Goal: Task Accomplishment & Management: Manage account settings

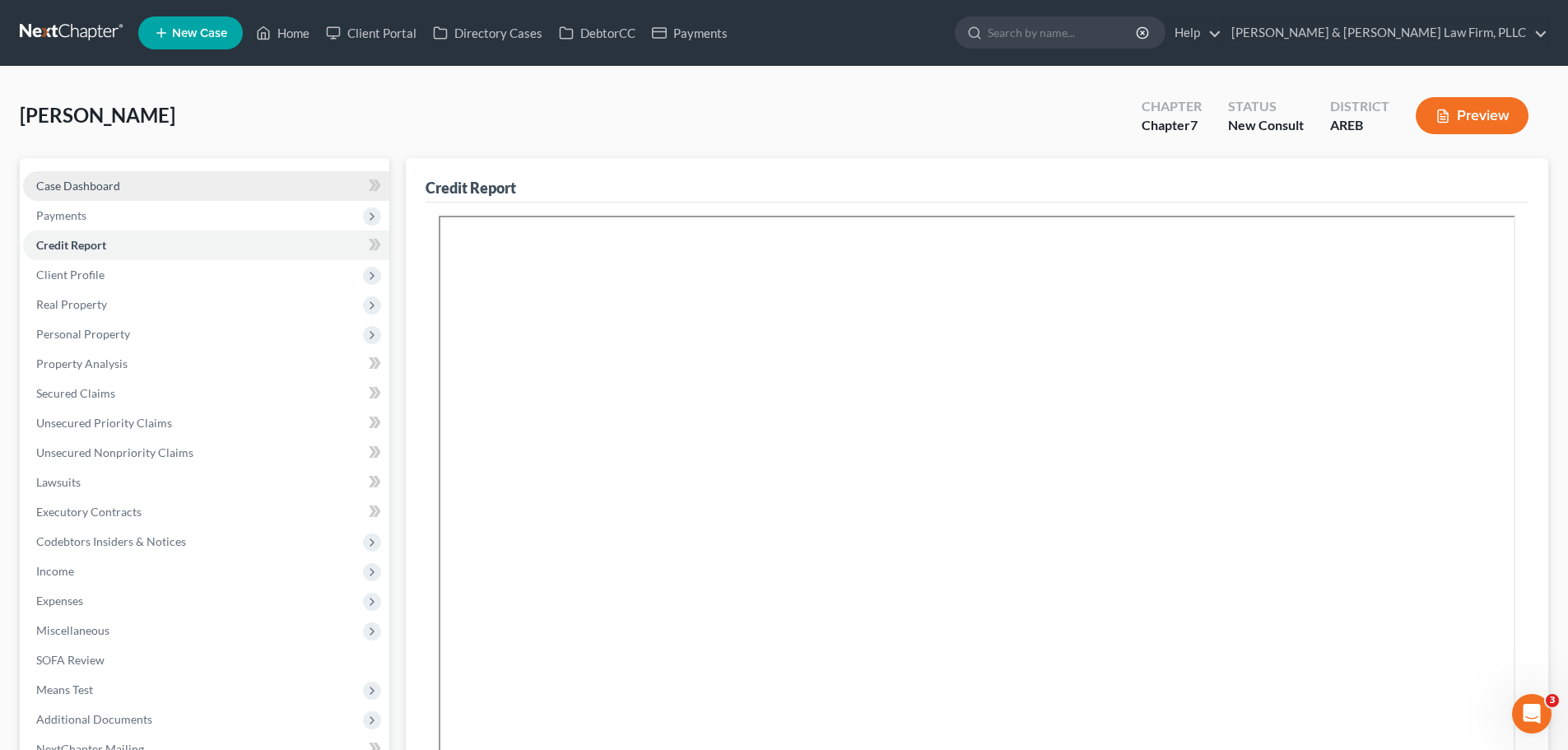
click at [87, 190] on span "Case Dashboard" at bounding box center [79, 185] width 84 height 14
select select "6"
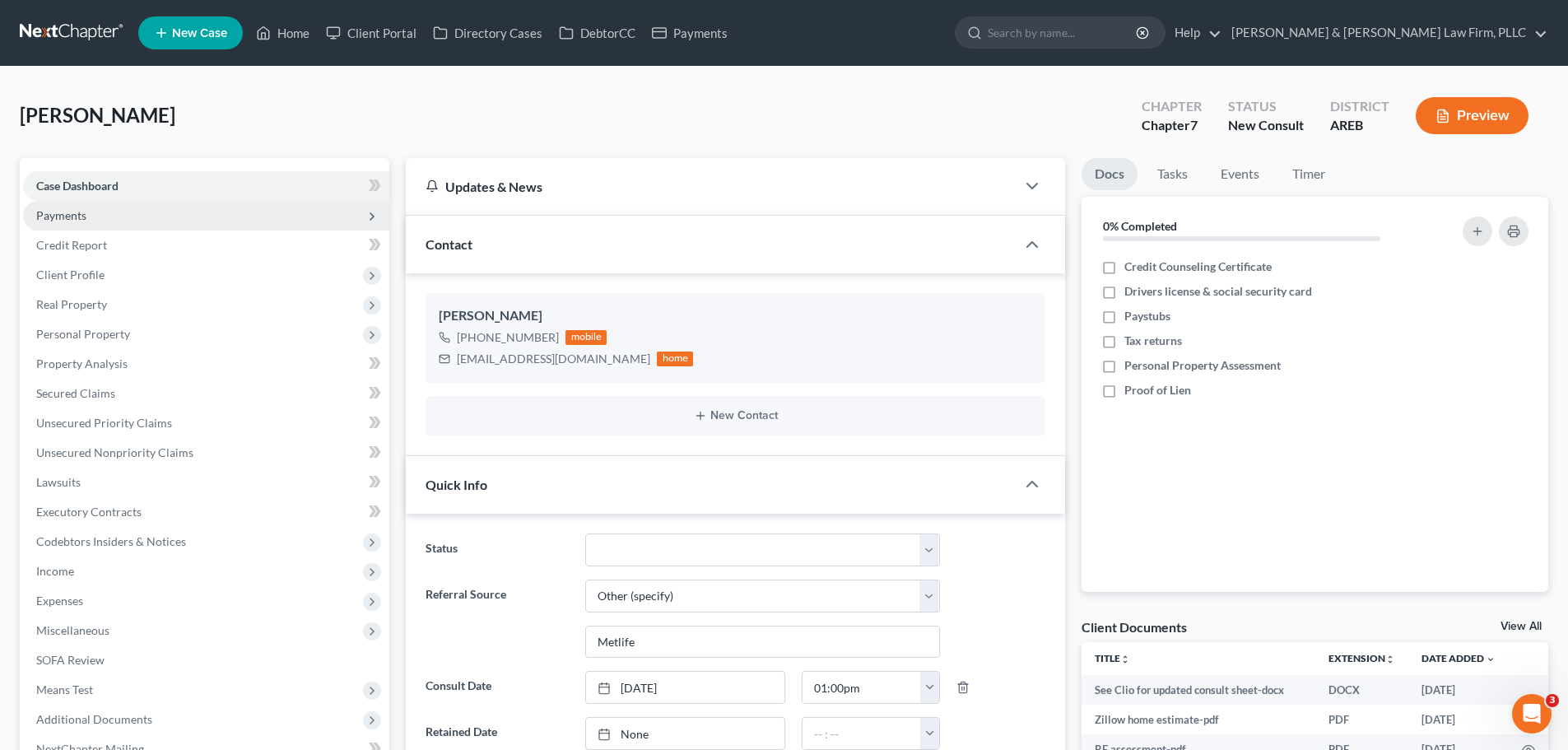
click at [184, 214] on span "Payments" at bounding box center [206, 216] width 366 height 29
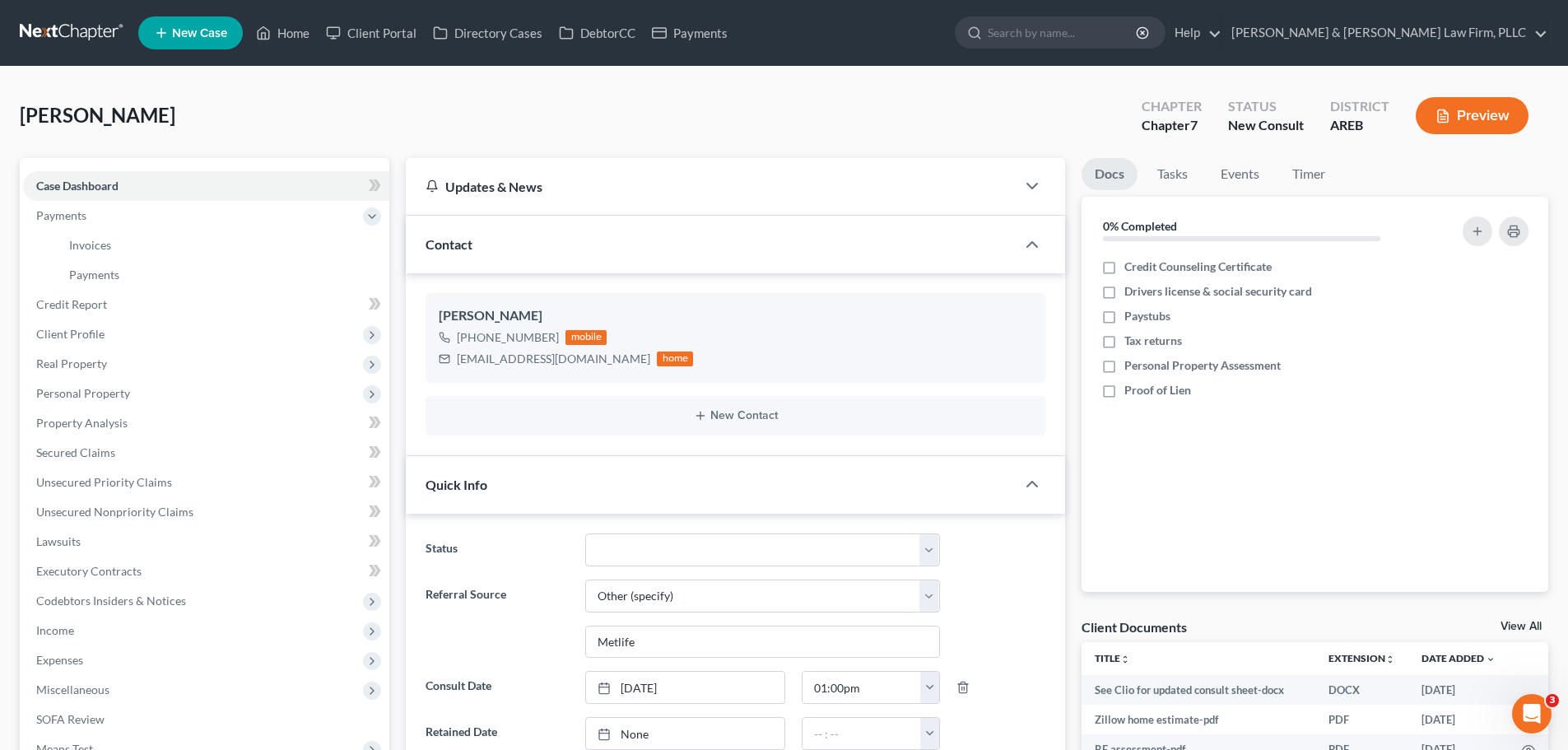
click at [92, 28] on link at bounding box center [72, 33] width 105 height 29
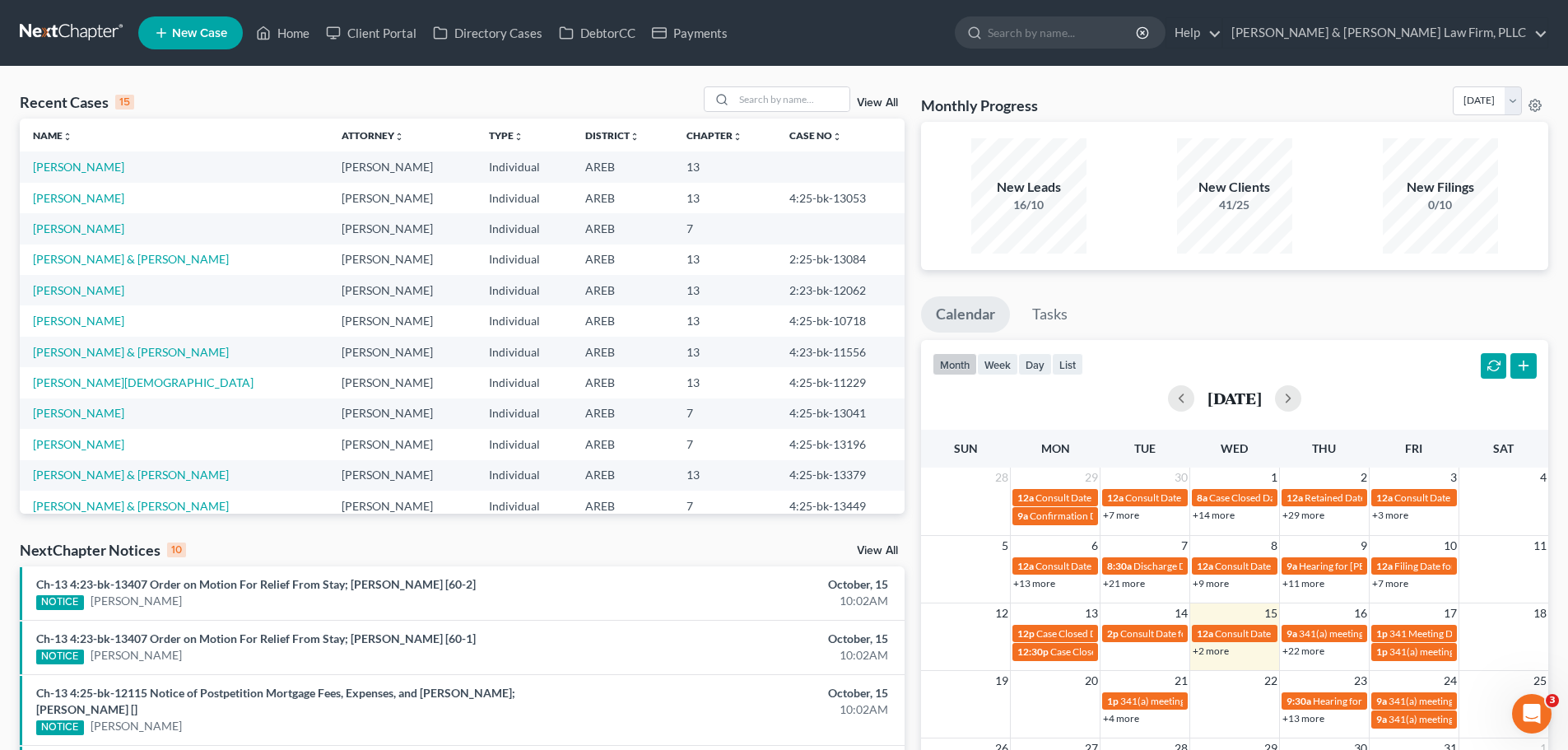
click at [578, 100] on div "Recent Cases 15 View All" at bounding box center [462, 102] width 885 height 32
click at [783, 100] on input "search" at bounding box center [792, 99] width 115 height 24
click at [1138, 27] on input "search" at bounding box center [1063, 32] width 151 height 30
click at [786, 100] on input "search" at bounding box center [792, 99] width 115 height 24
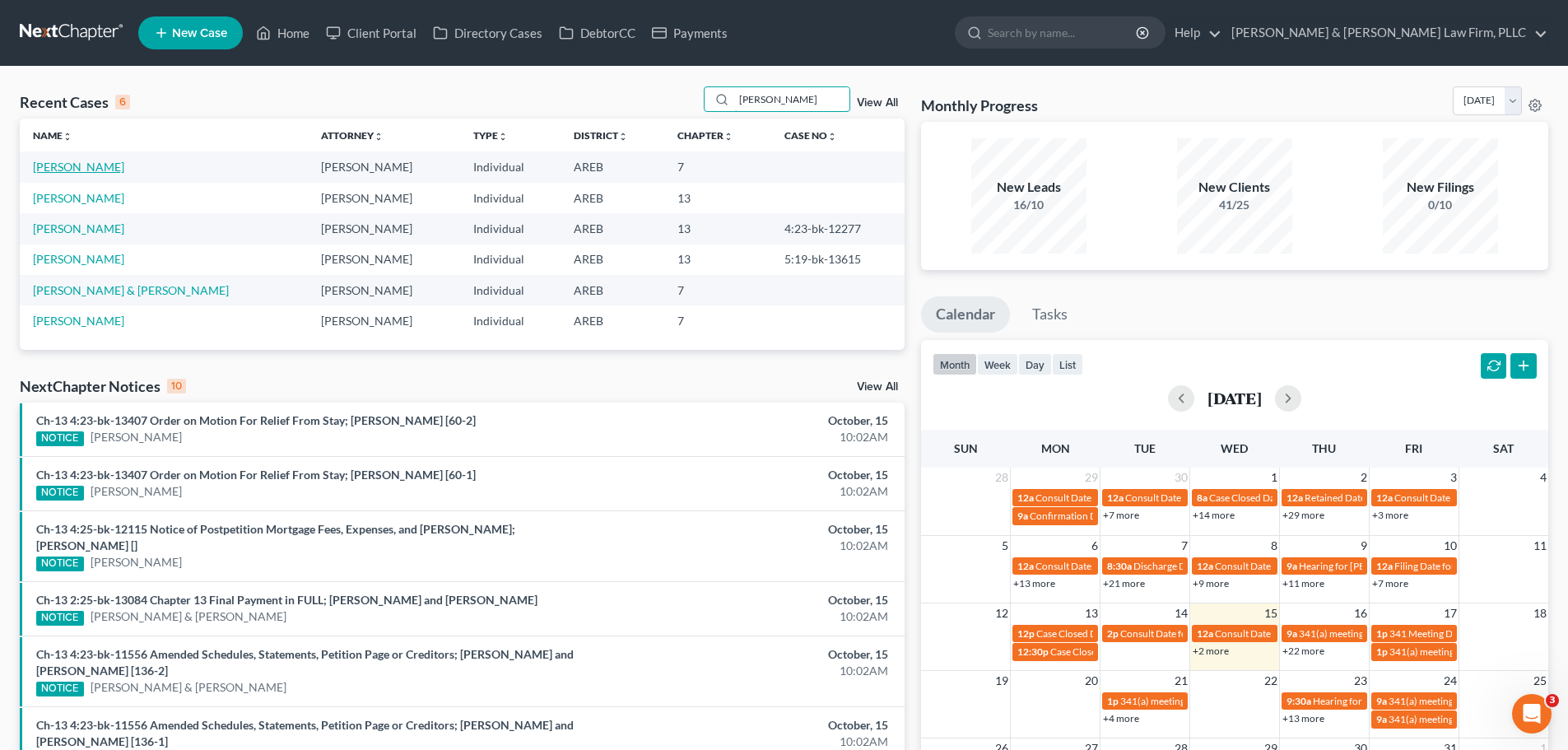
type input "Elizabe"
click at [53, 168] on link "[PERSON_NAME]" at bounding box center [79, 166] width 91 height 14
select select "6"
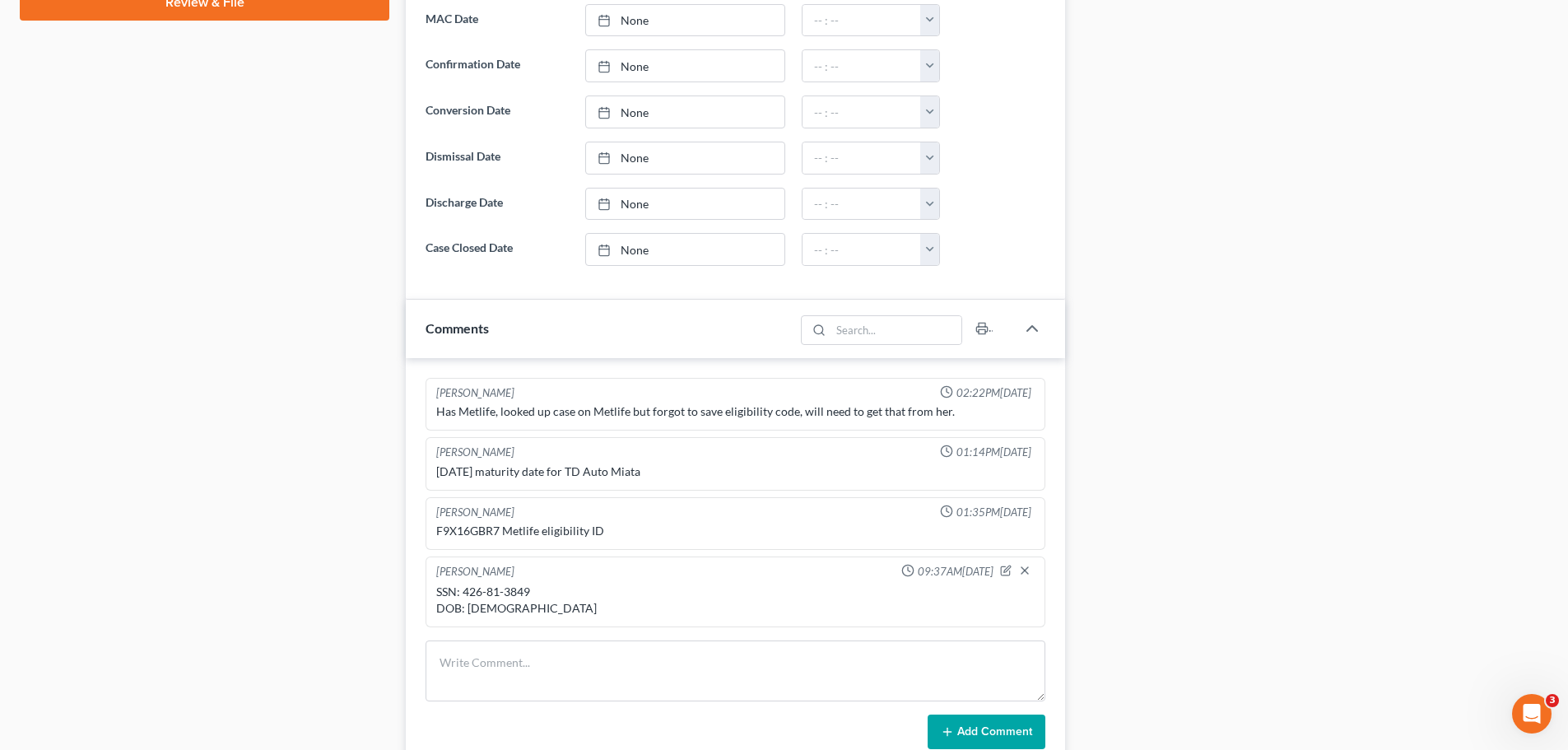
scroll to position [1070, 0]
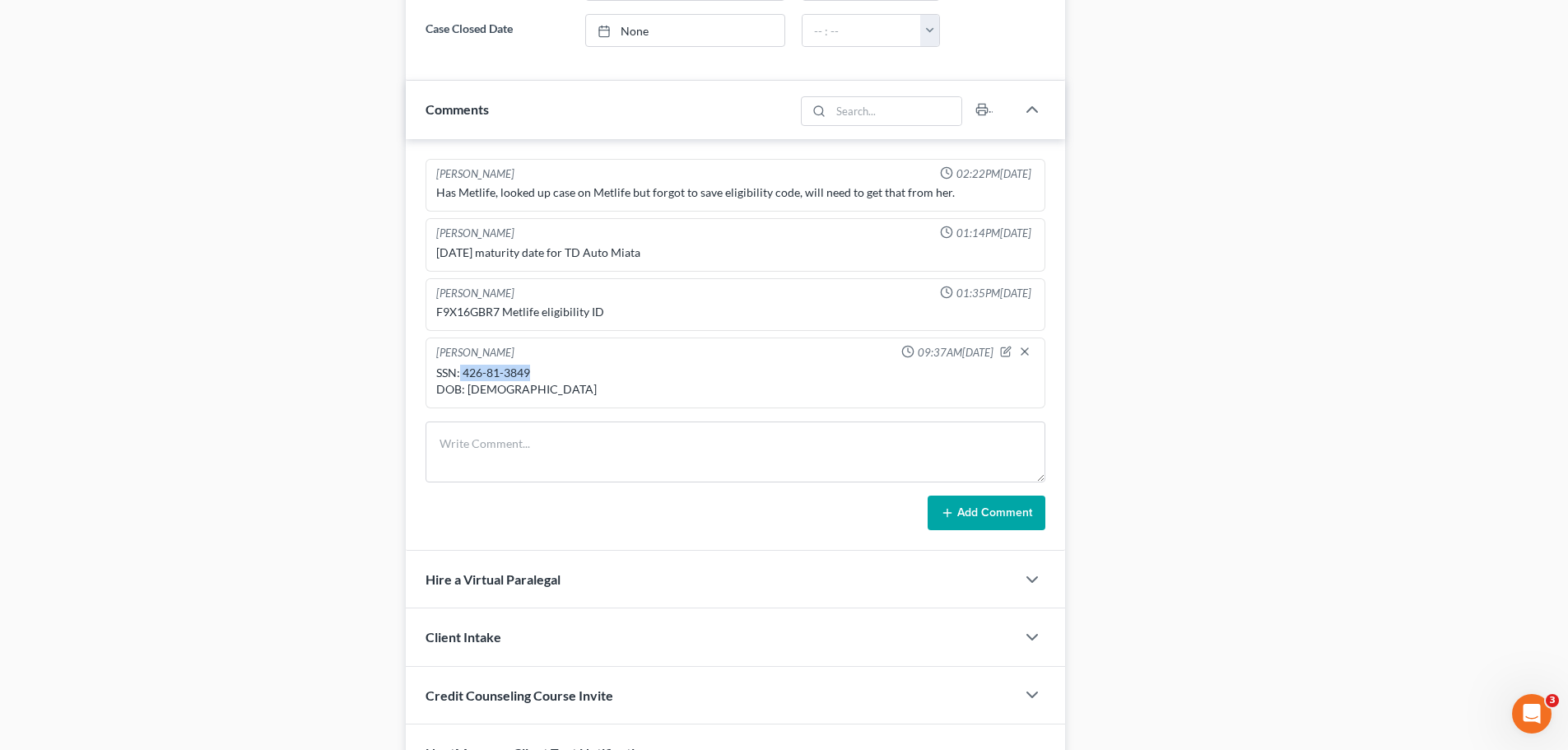
drag, startPoint x: 532, startPoint y: 371, endPoint x: 460, endPoint y: 372, distance: 72.0
click at [460, 372] on div "SSN: 426-81-3849 DOB: 05/27/1996" at bounding box center [736, 381] width 598 height 33
drag, startPoint x: 526, startPoint y: 390, endPoint x: 468, endPoint y: 390, distance: 58.0
click at [468, 390] on div "SSN: 426-81-3849 DOB: 05/27/1996" at bounding box center [736, 381] width 598 height 33
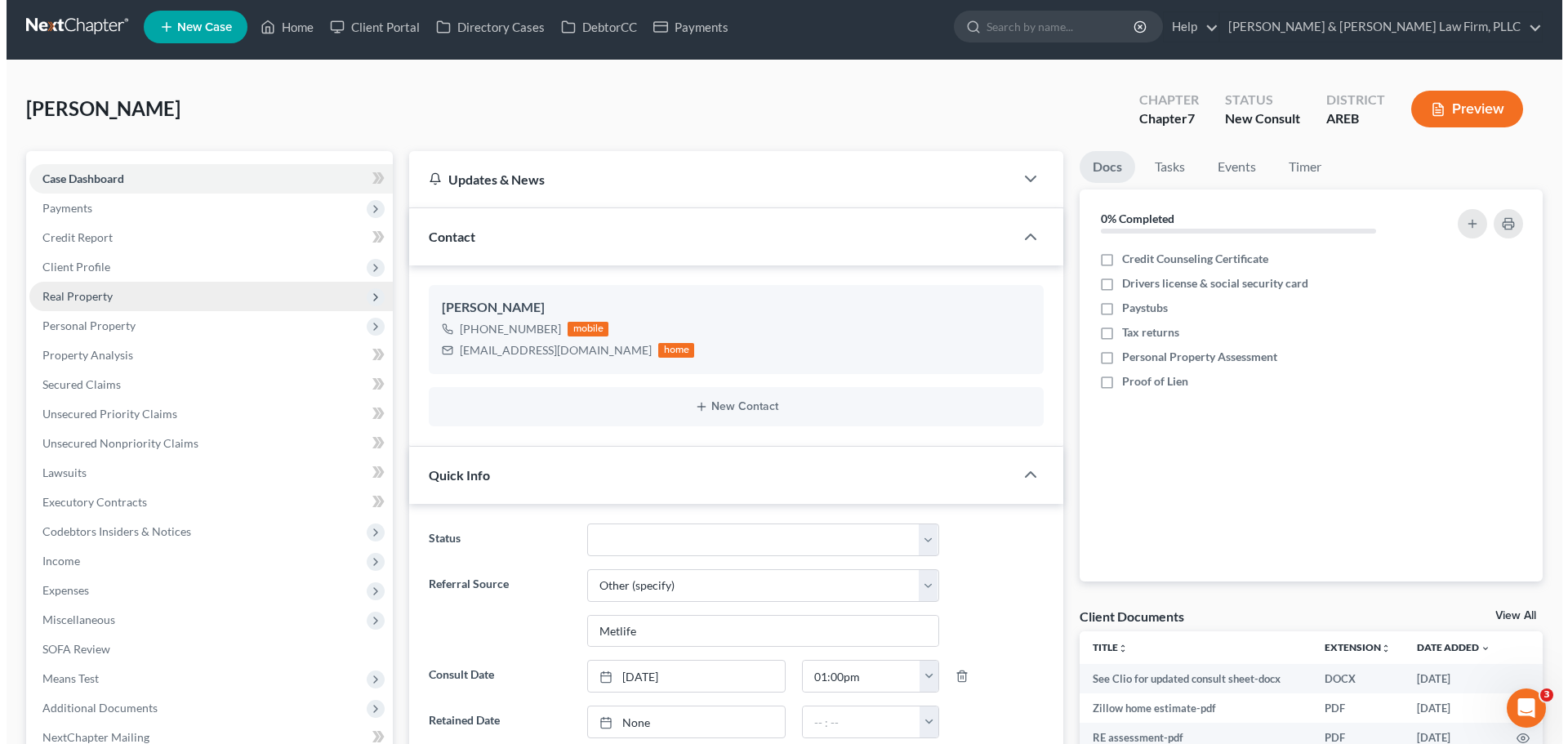
scroll to position [0, 0]
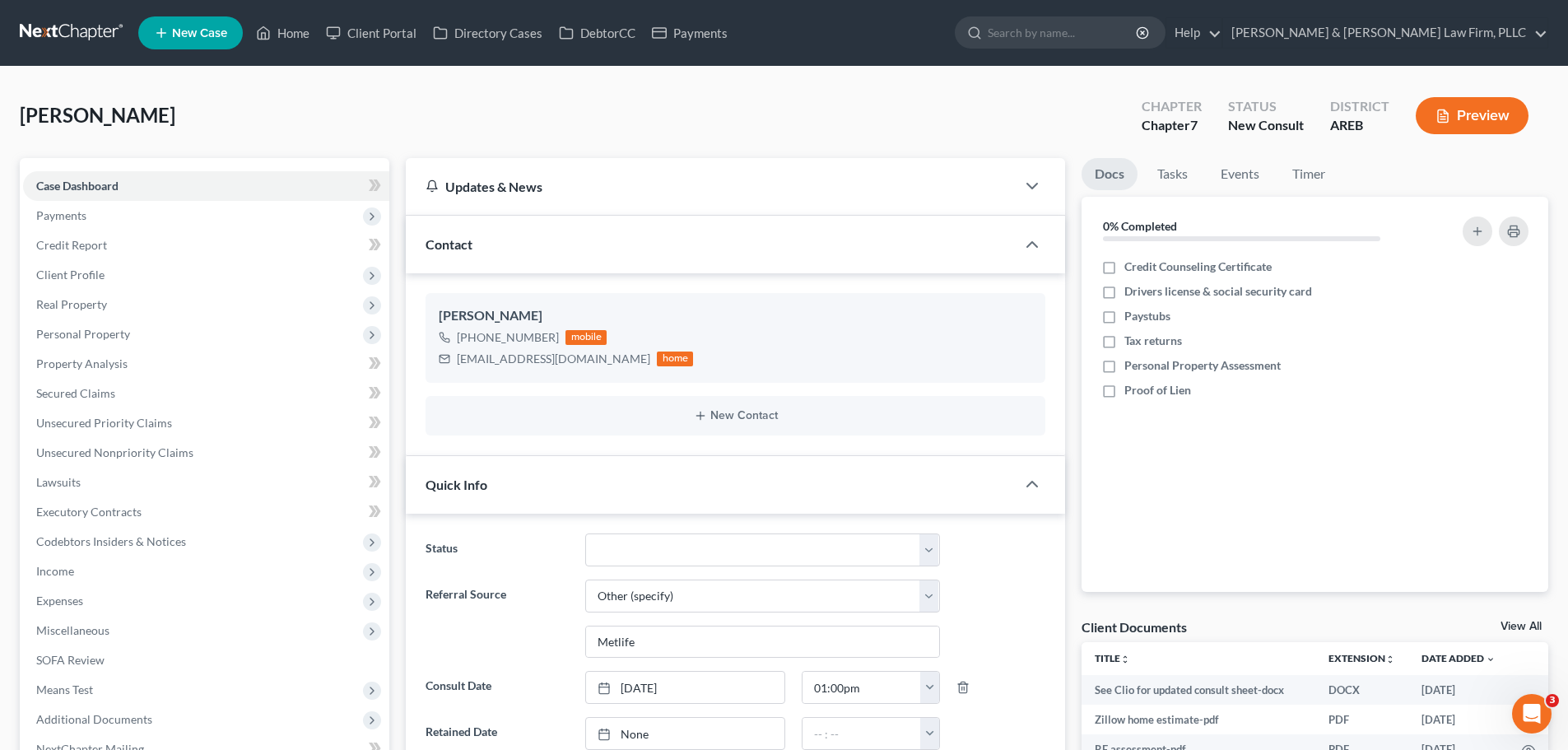
click at [1534, 622] on link "View All" at bounding box center [1520, 626] width 41 height 12
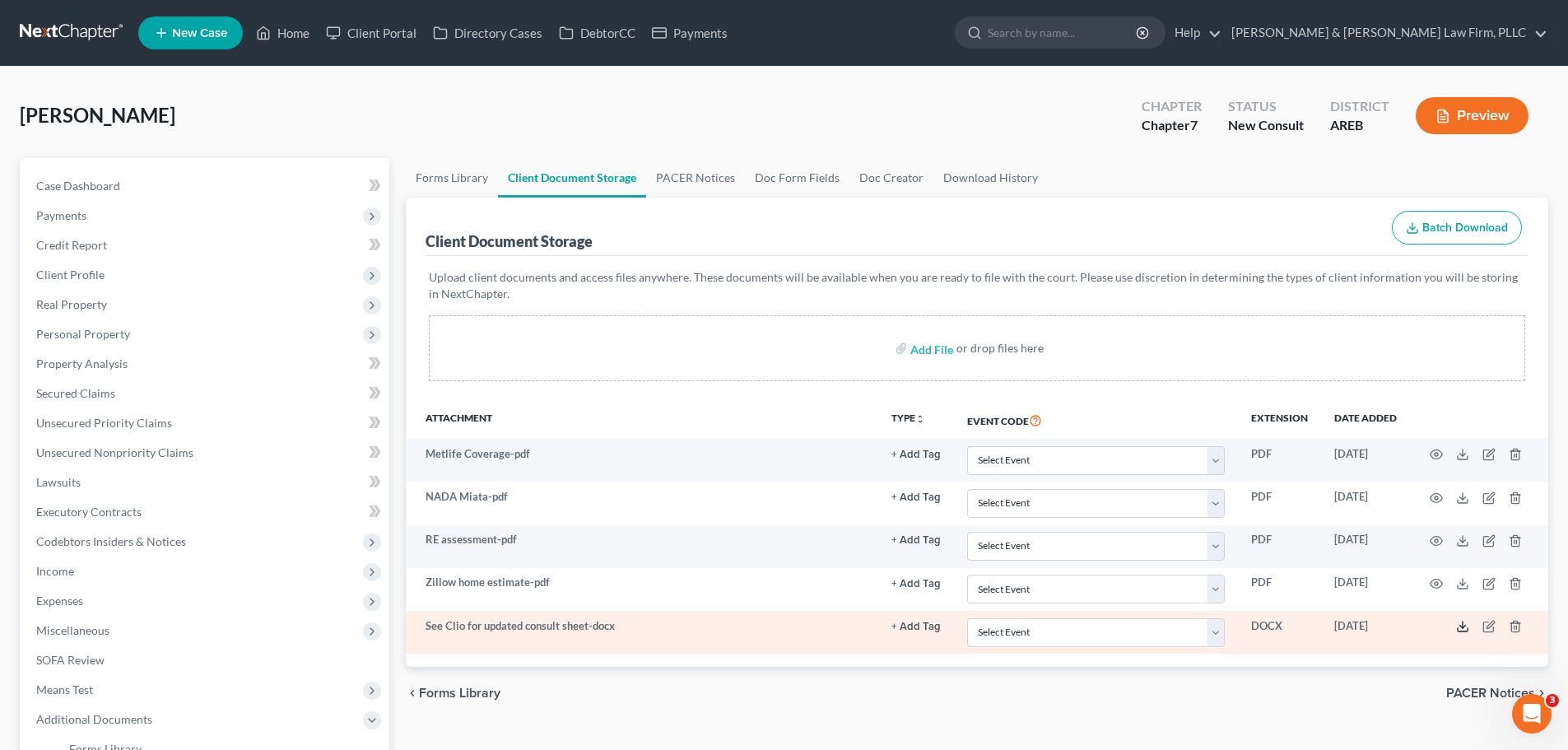
click at [1466, 623] on icon at bounding box center [1463, 627] width 13 height 13
drag, startPoint x: 459, startPoint y: 627, endPoint x: 621, endPoint y: 636, distance: 162.2
click at [621, 636] on td "See Clio for updated consult sheet-docx" at bounding box center [642, 632] width 472 height 43
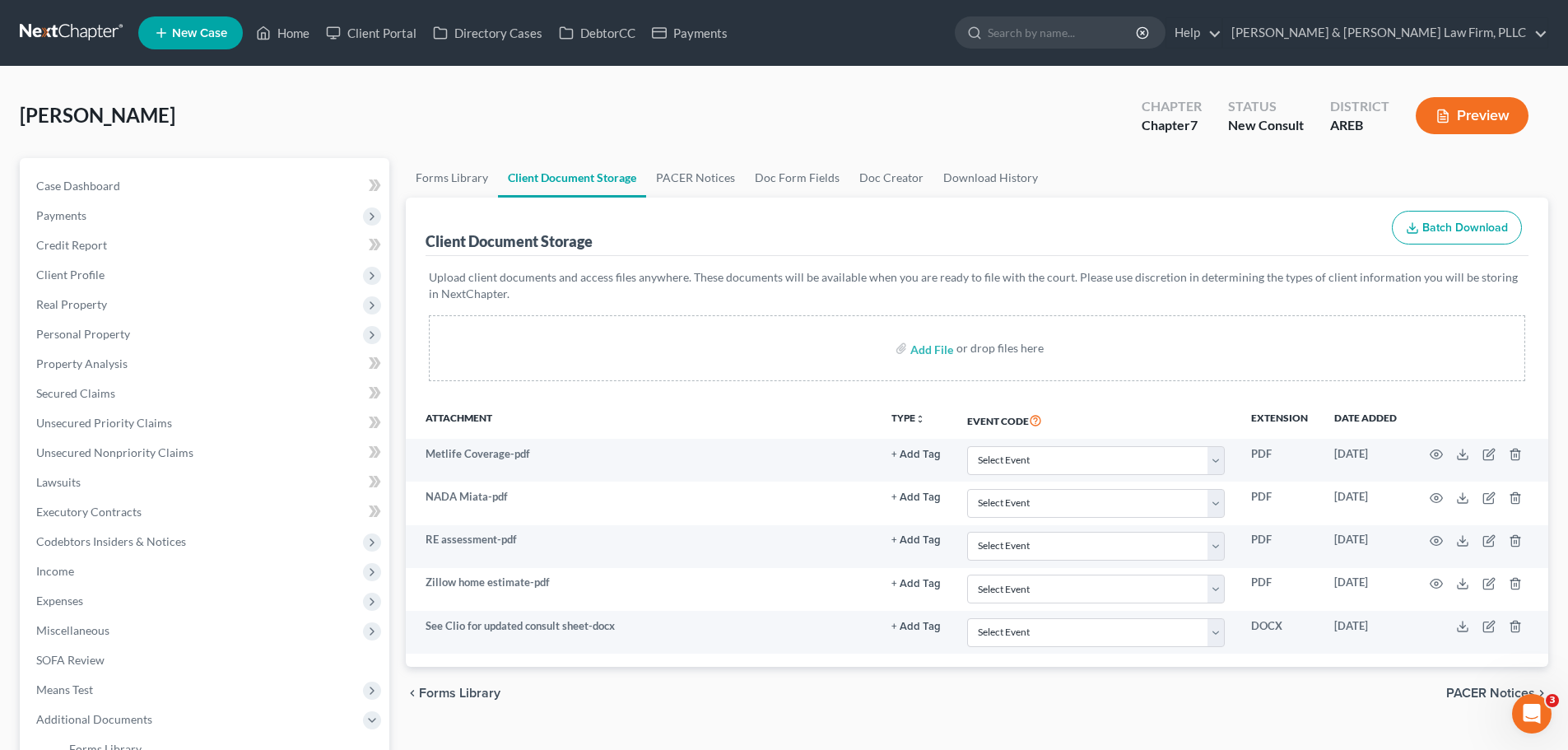
click at [937, 130] on div "Le, Elizabeth Upgraded Chapter Chapter 7 Status New Consult District AREB Previ…" at bounding box center [784, 122] width 1529 height 71
drag, startPoint x: 937, startPoint y: 713, endPoint x: 923, endPoint y: 706, distance: 15.7
click at [931, 712] on div "chevron_left Forms Library PACER Notices chevron_right" at bounding box center [977, 693] width 1143 height 53
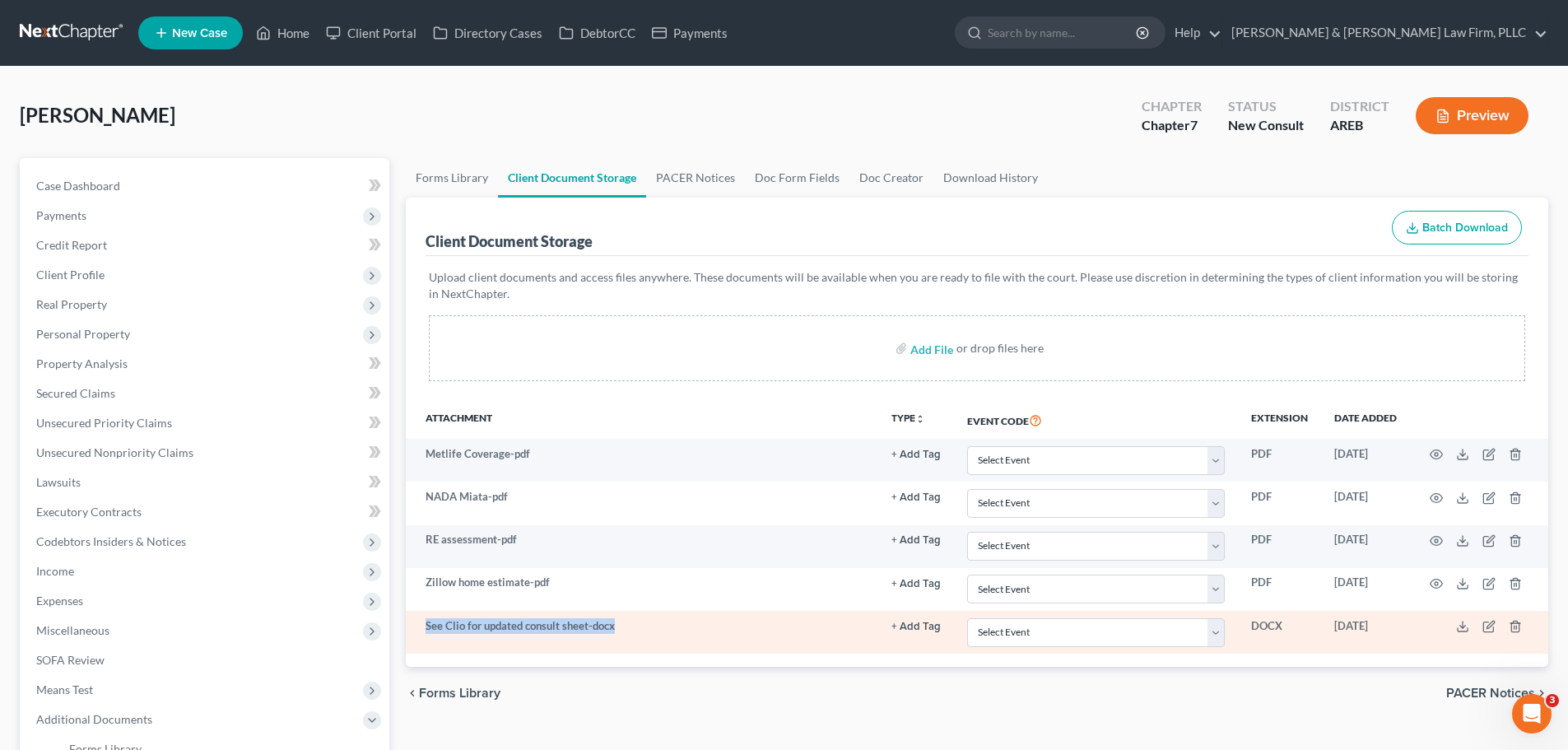
drag, startPoint x: 427, startPoint y: 626, endPoint x: 634, endPoint y: 629, distance: 207.0
click at [634, 629] on td "See Clio for updated consult sheet-docx" at bounding box center [642, 632] width 472 height 43
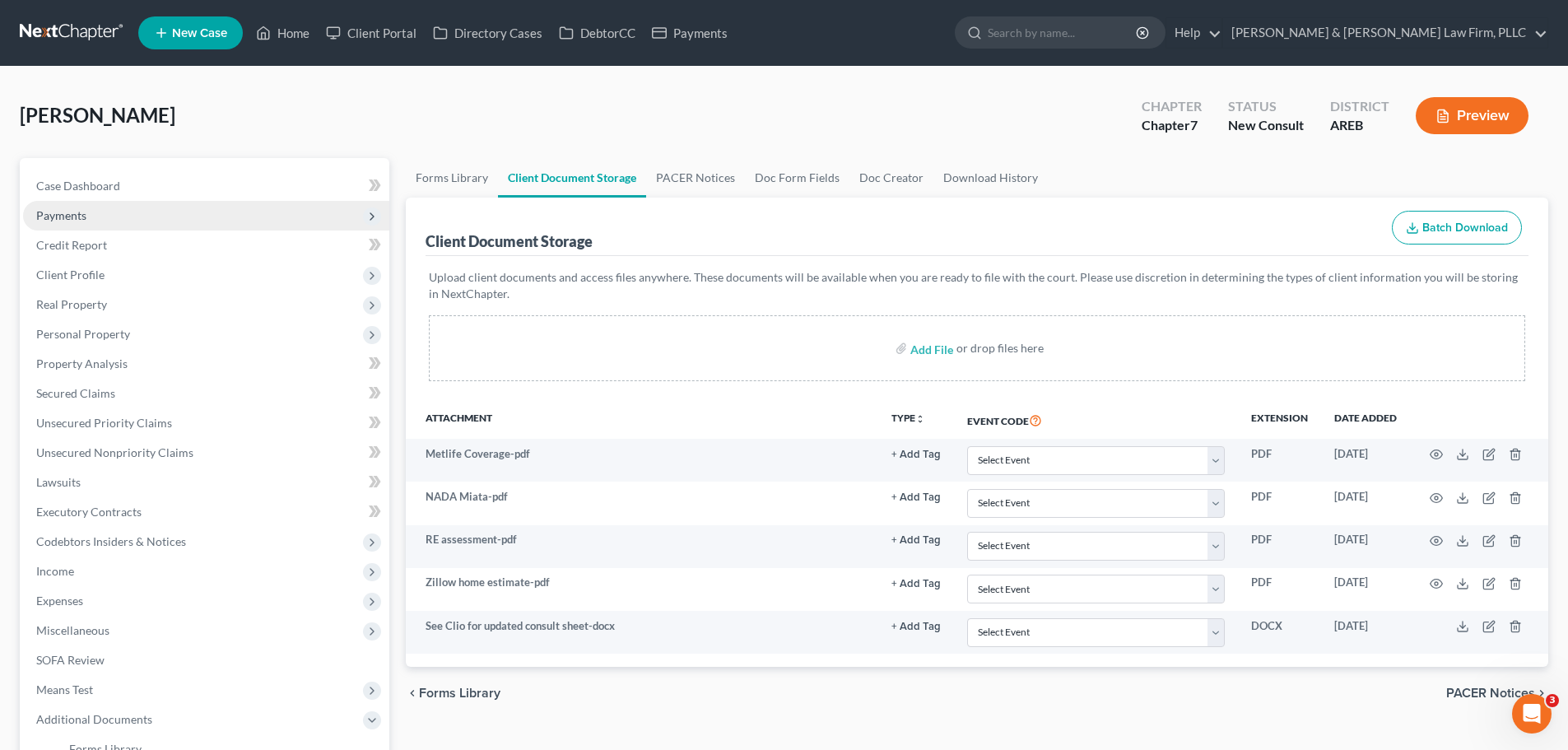
click at [164, 218] on span "Payments" at bounding box center [206, 216] width 366 height 29
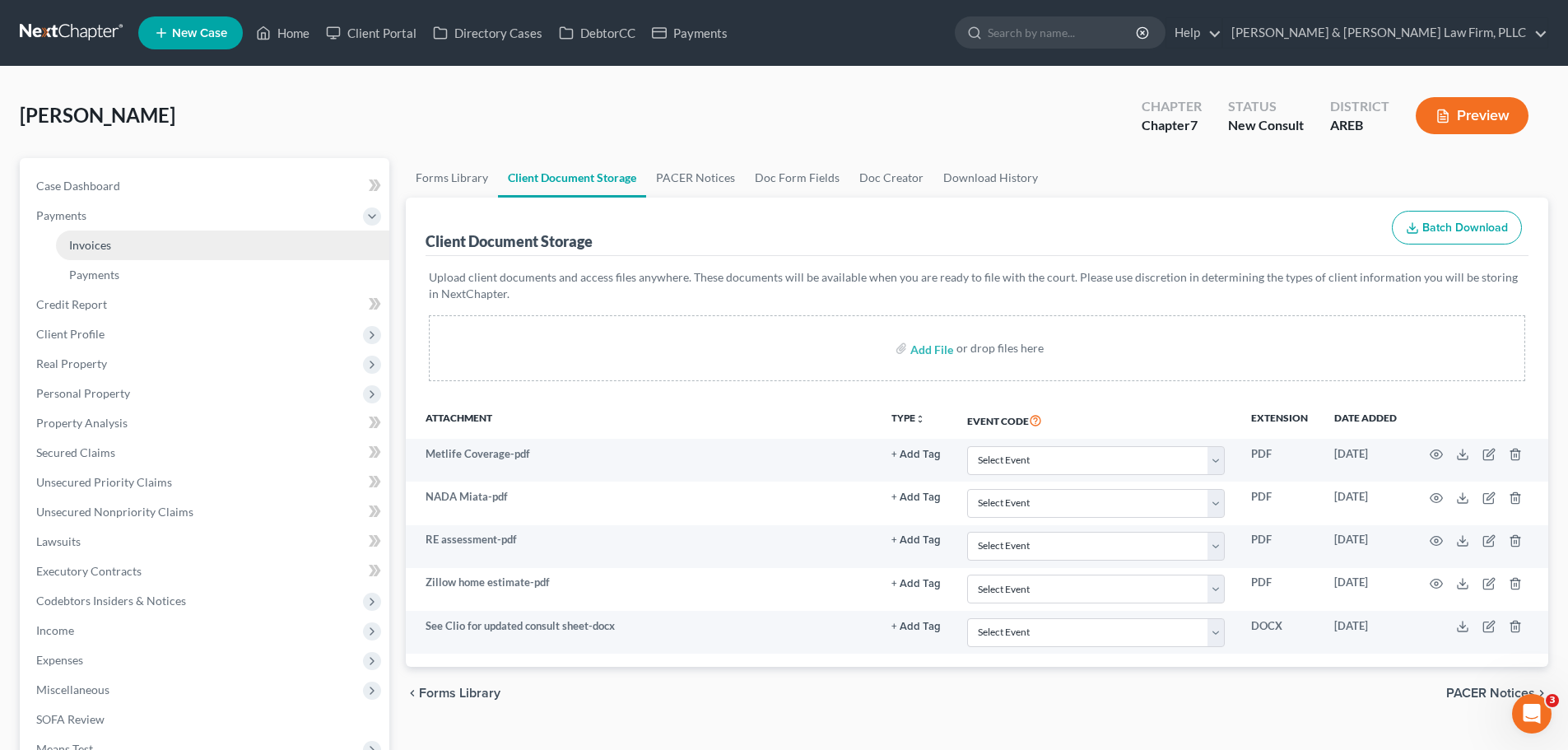
click at [150, 241] on link "Invoices" at bounding box center [222, 245] width 333 height 29
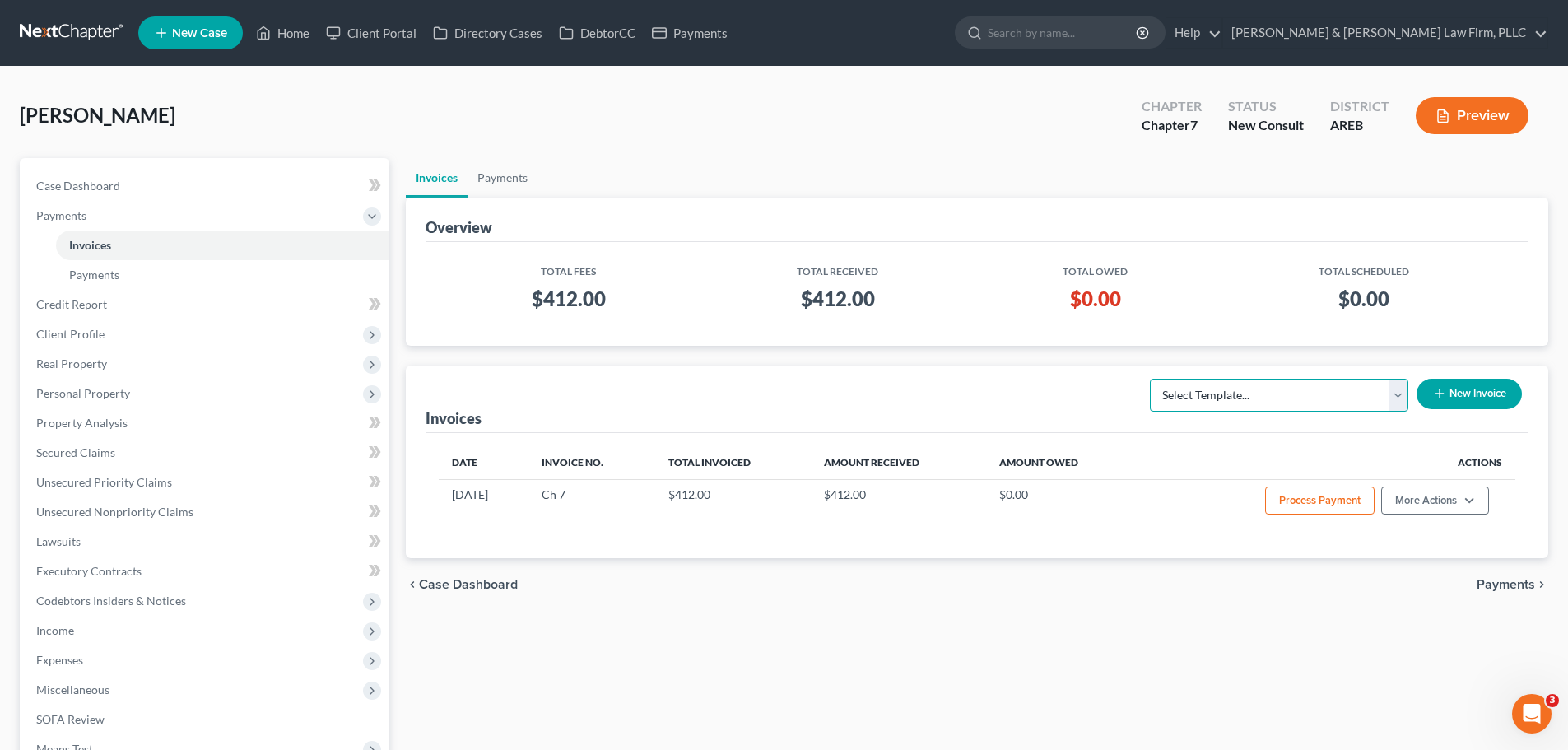
click at [1281, 408] on select "Select Template... Chapter 13 Bankruptcy - Individual Chapter 13 Bankruptcy - J…" at bounding box center [1279, 395] width 259 height 33
select select "6"
click at [1151, 379] on select "Select Template... Chapter 13 Bankruptcy - Individual Chapter 13 Bankruptcy - J…" at bounding box center [1279, 395] width 259 height 33
click at [1376, 390] on select "Select Template... Chapter 13 Bankruptcy - Individual Chapter 13 Bankruptcy - J…" at bounding box center [1279, 395] width 259 height 33
click at [1151, 379] on select "Select Template... Chapter 13 Bankruptcy - Individual Chapter 13 Bankruptcy - J…" at bounding box center [1279, 395] width 259 height 33
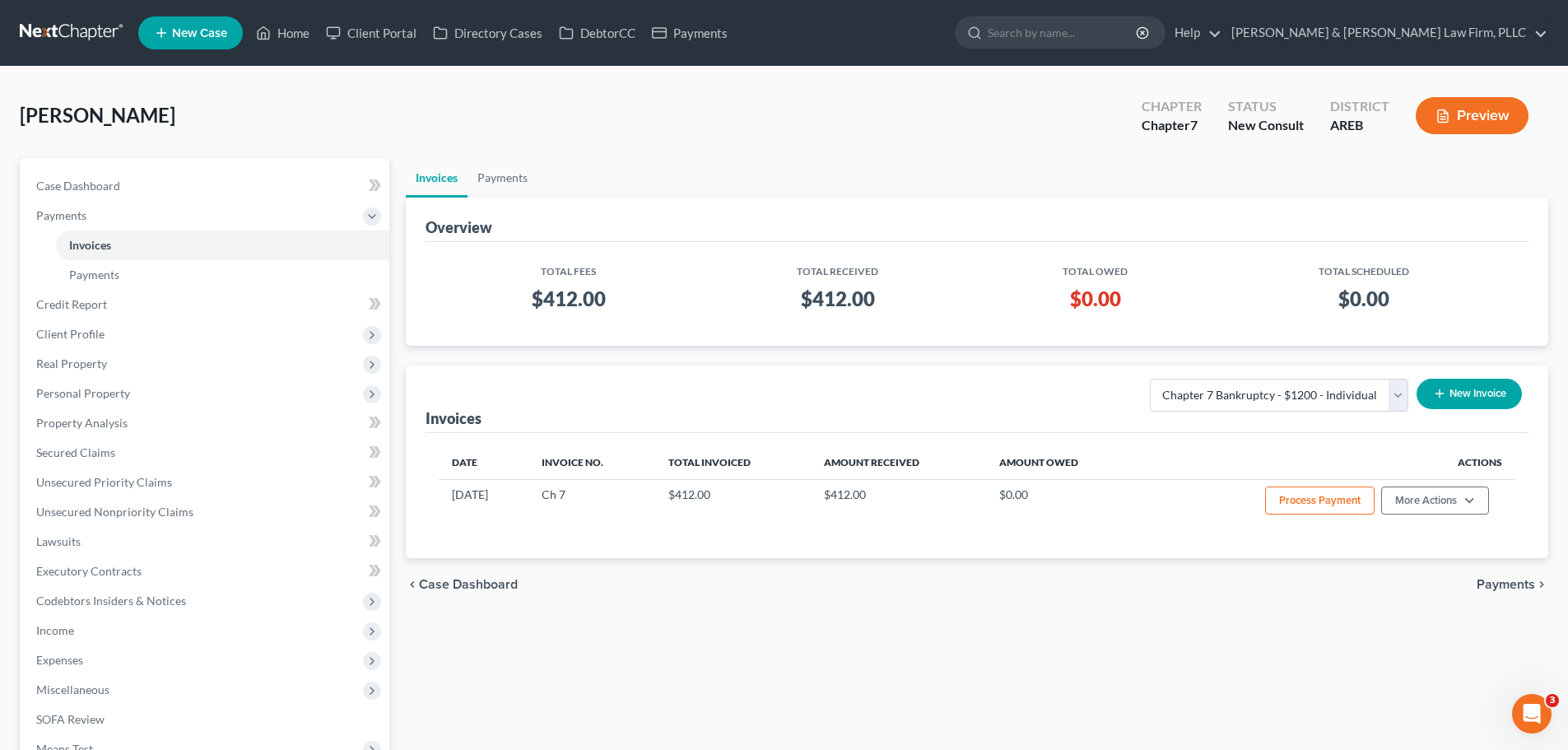
click at [1457, 399] on button "New Invoice" at bounding box center [1469, 393] width 105 height 30
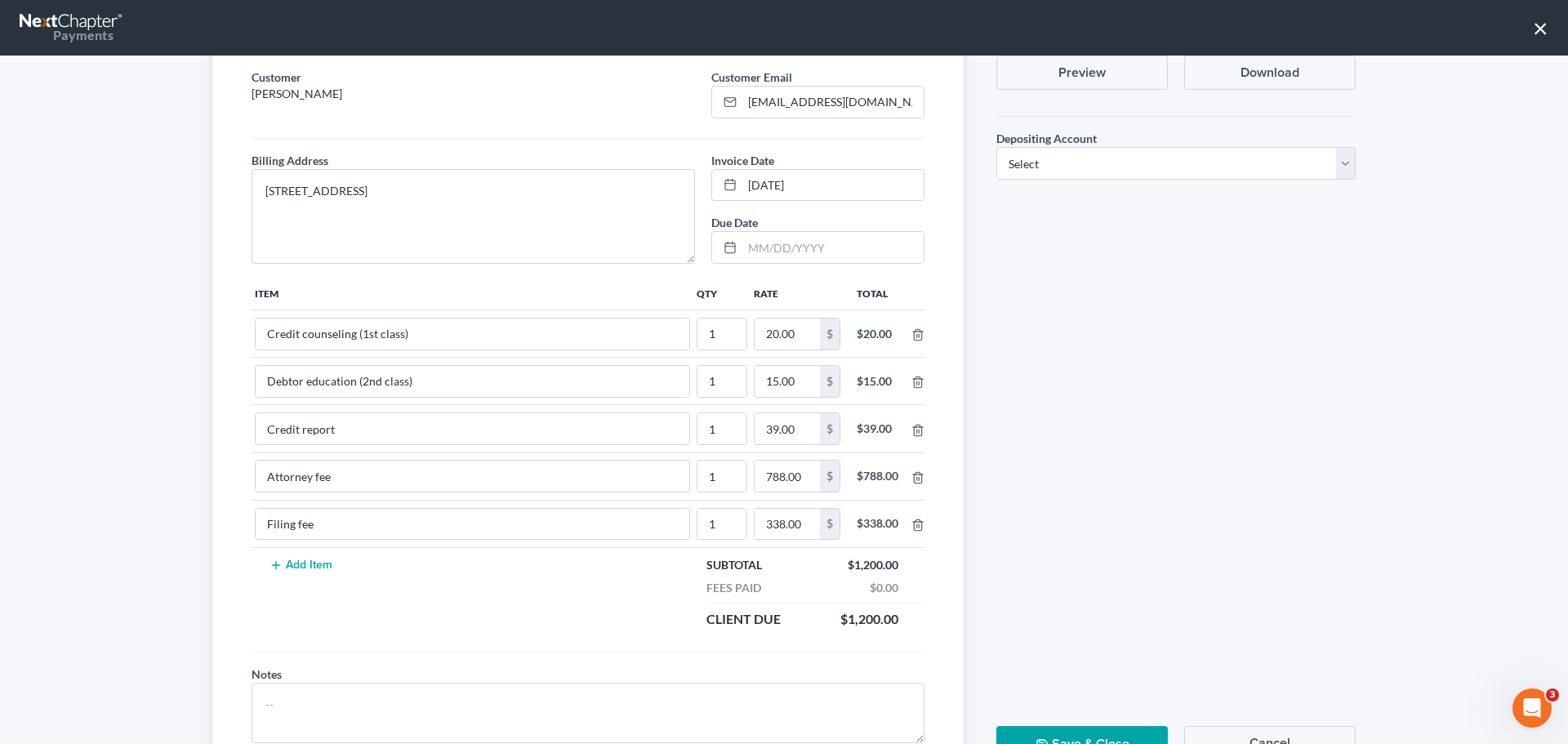
scroll to position [82, 0]
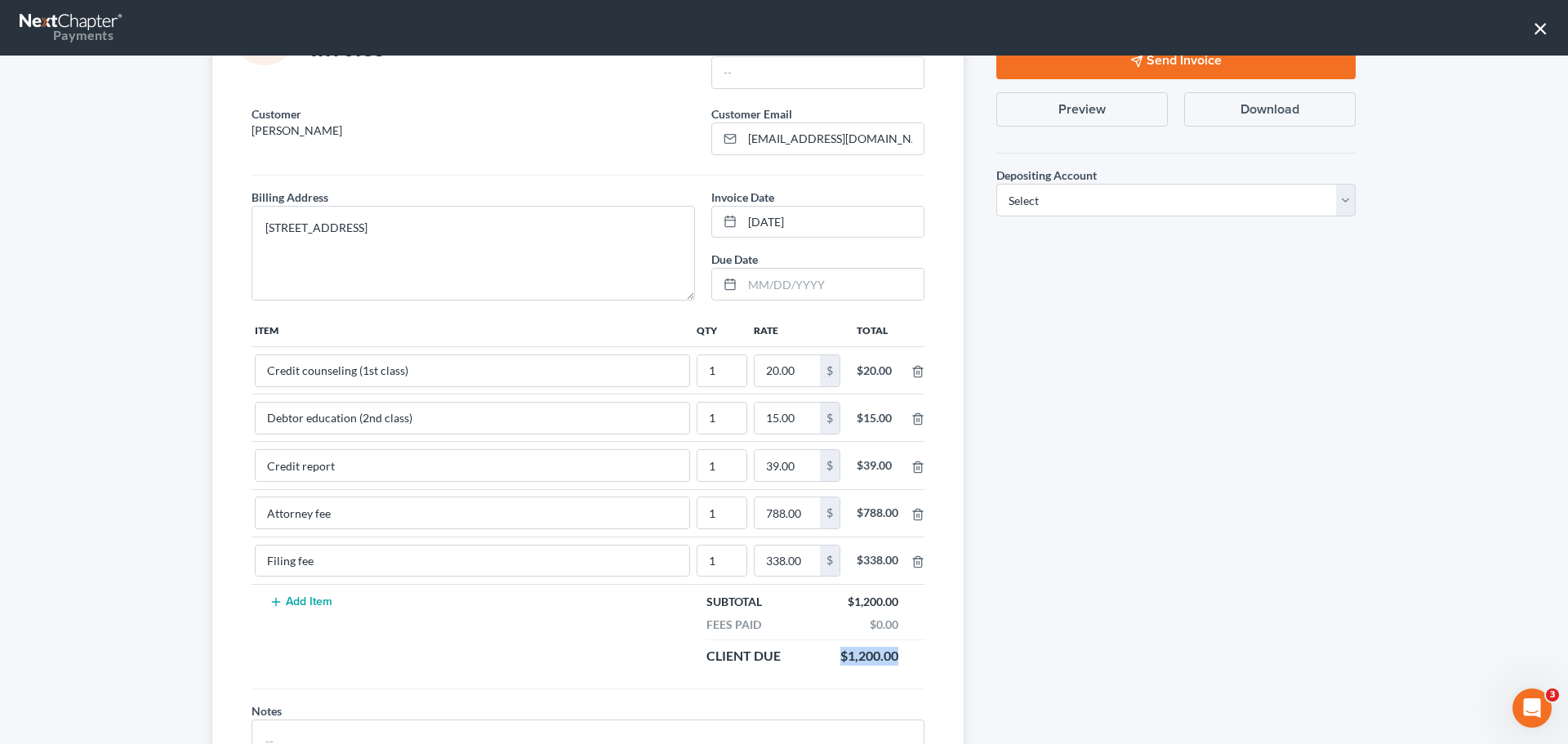
drag, startPoint x: 897, startPoint y: 654, endPoint x: 812, endPoint y: 650, distance: 85.1
click at [812, 650] on div "Client Due $1,200.00" at bounding box center [801, 656] width 208 height 19
click at [904, 516] on td "$788.00" at bounding box center [877, 513] width 68 height 47
click at [911, 514] on icon "button" at bounding box center [917, 514] width 13 height 13
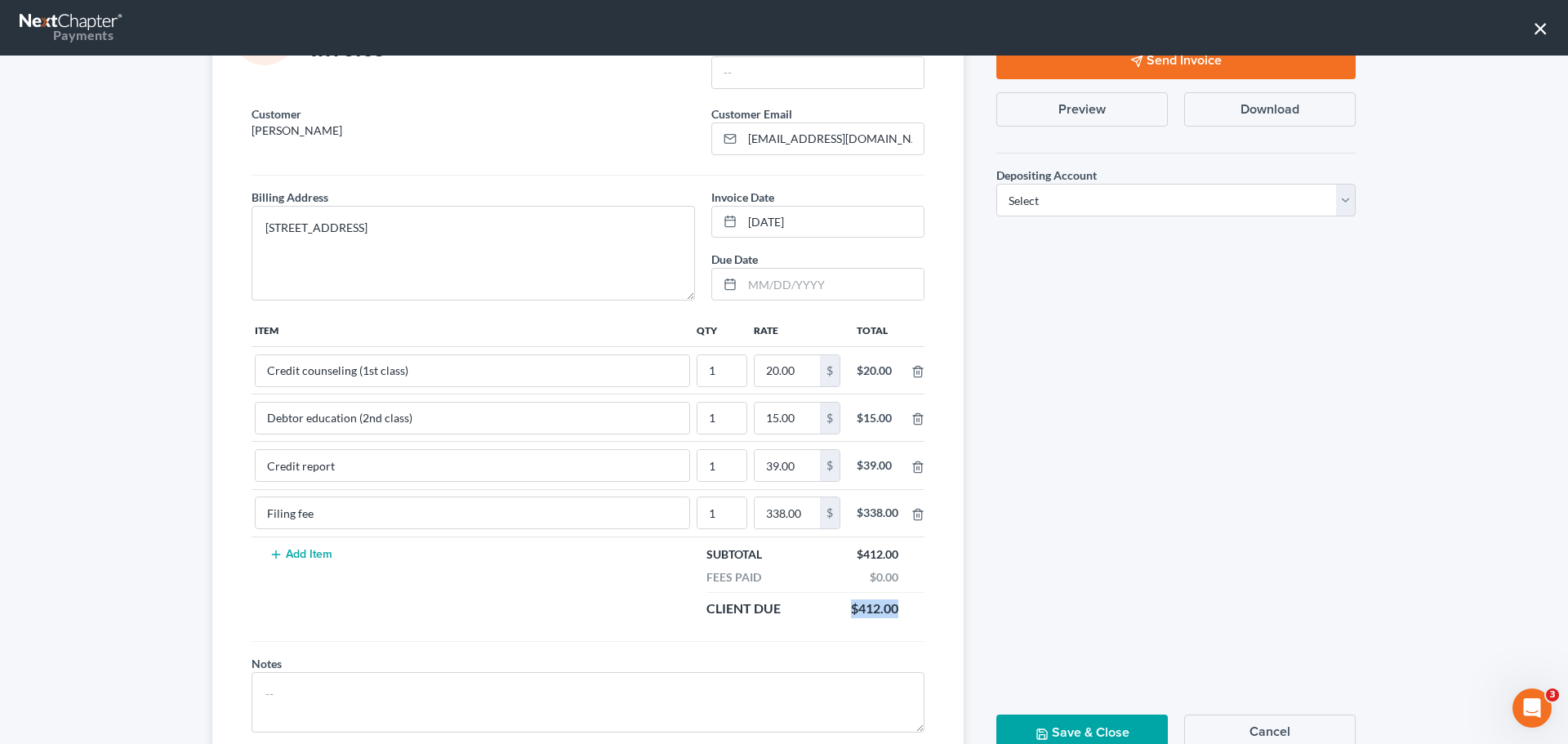
drag, startPoint x: 898, startPoint y: 608, endPoint x: 810, endPoint y: 612, distance: 88.1
click at [810, 612] on div "Client Due $412.00" at bounding box center [801, 608] width 208 height 19
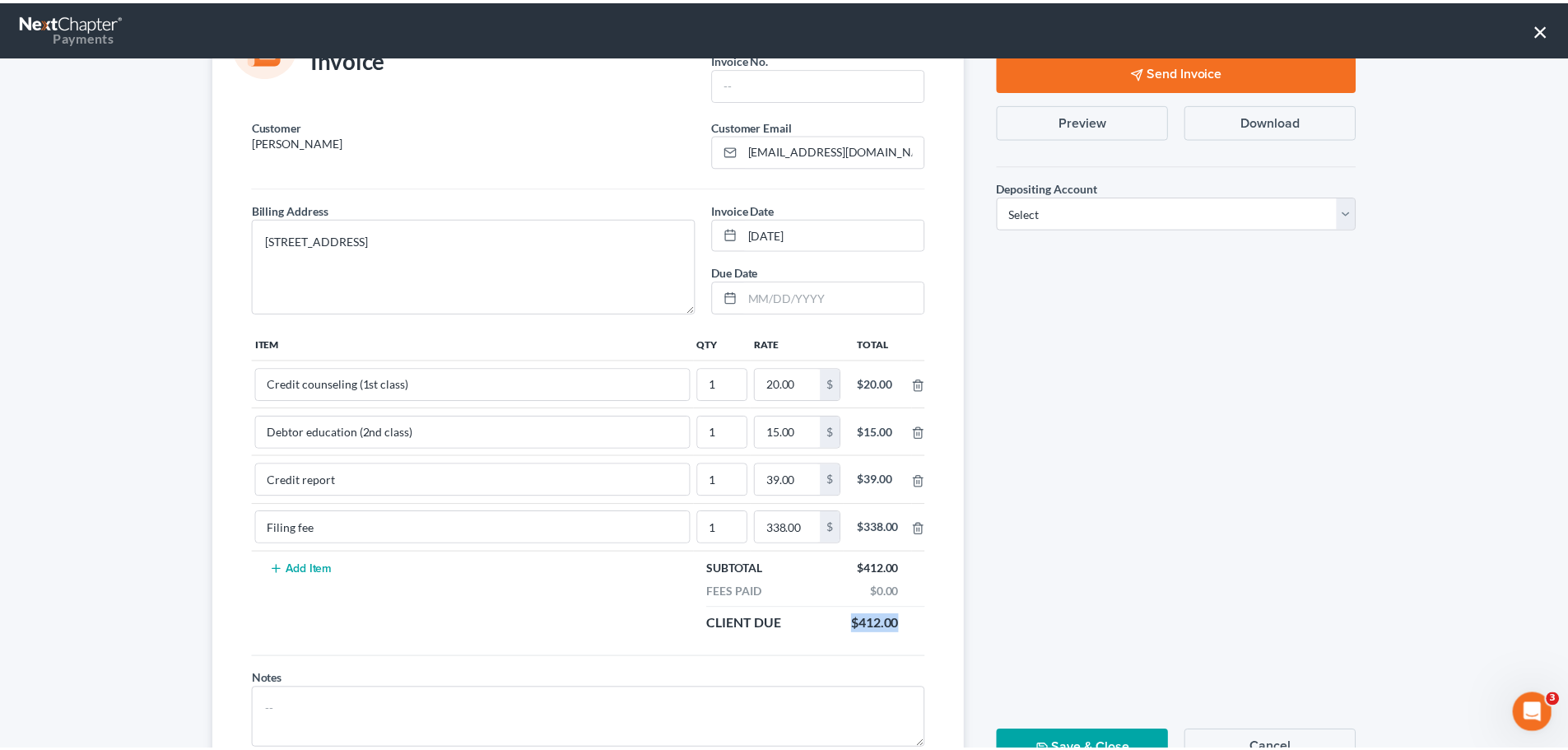
scroll to position [144, 0]
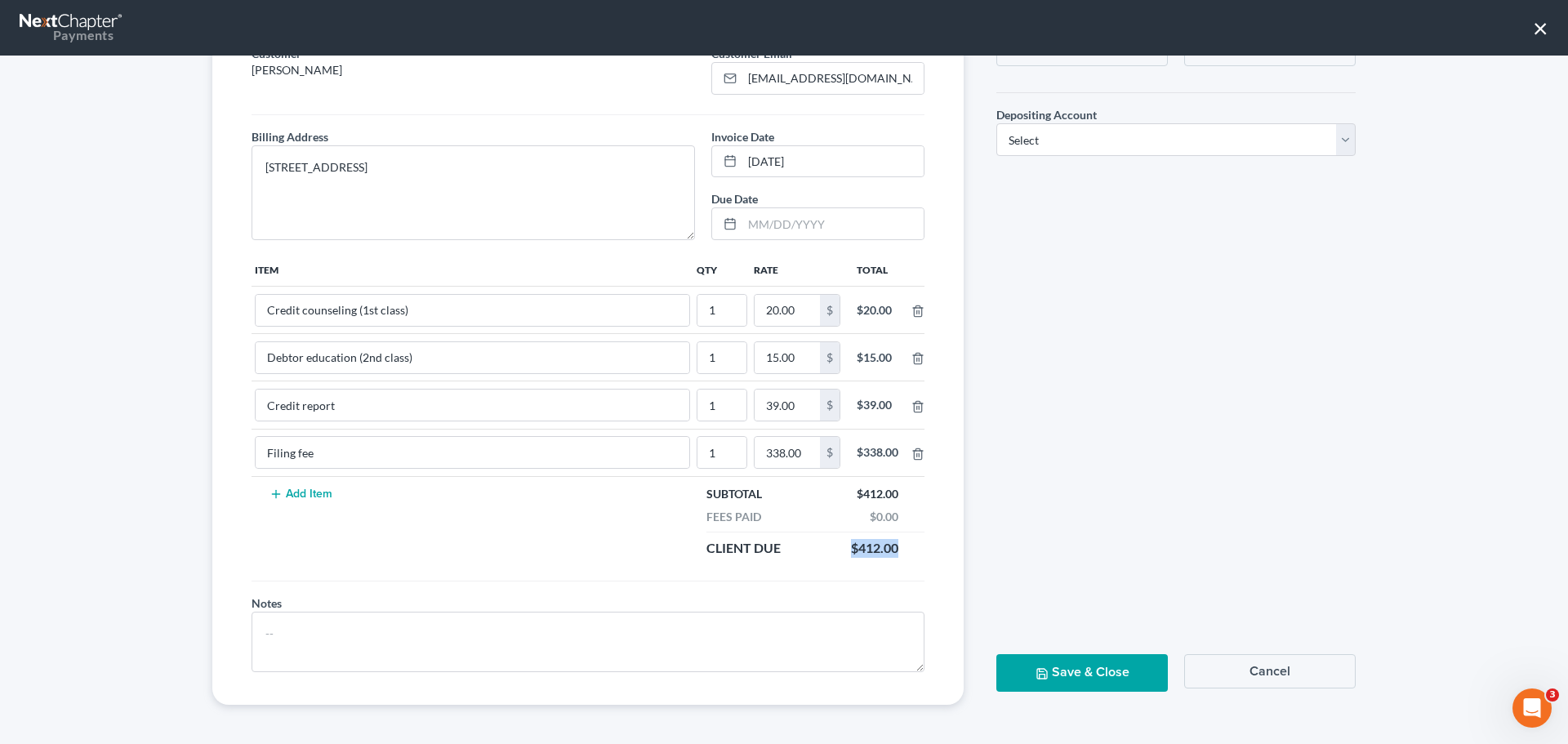
click at [1209, 676] on button "Cancel" at bounding box center [1269, 671] width 172 height 34
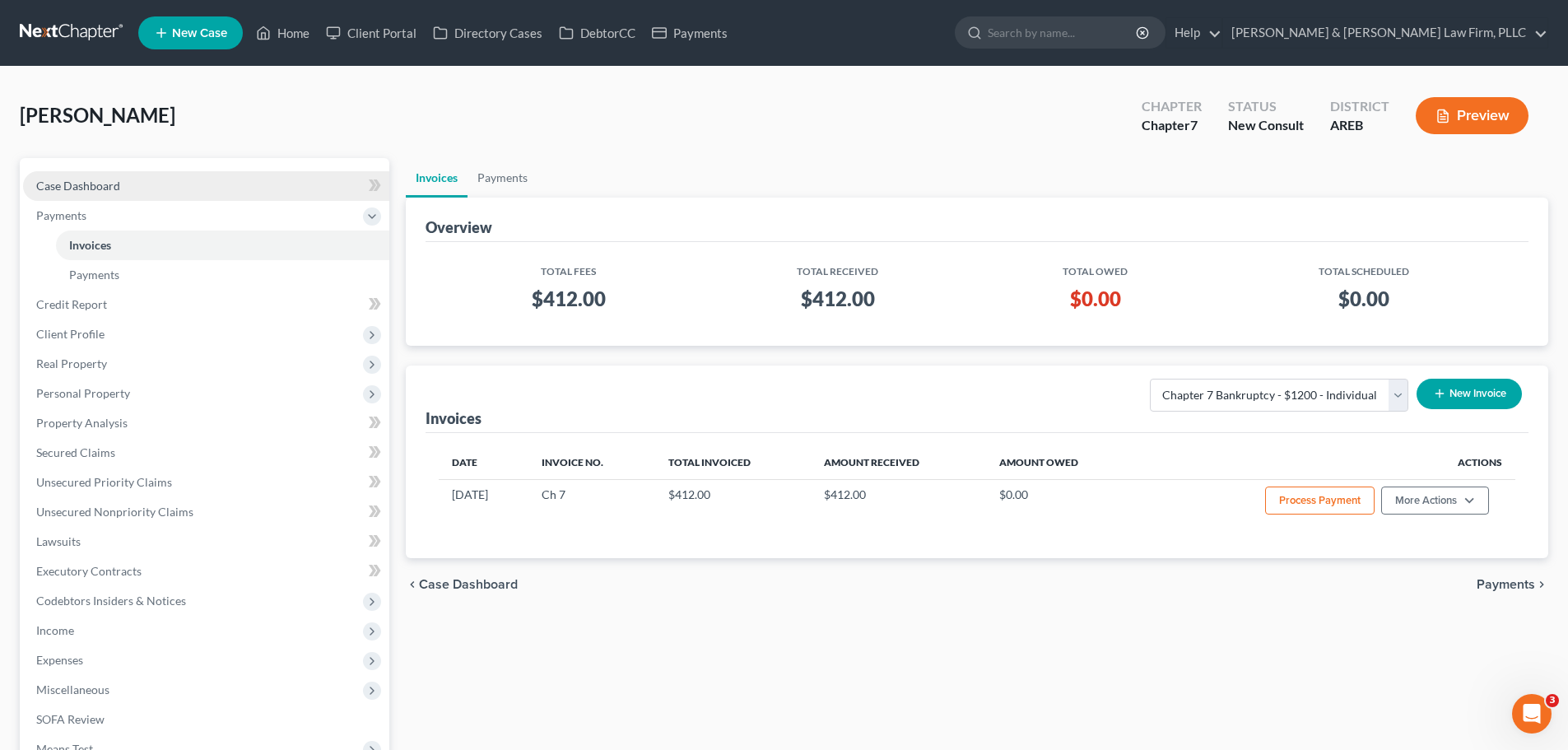
click at [146, 183] on link "Case Dashboard" at bounding box center [206, 186] width 366 height 29
select select "6"
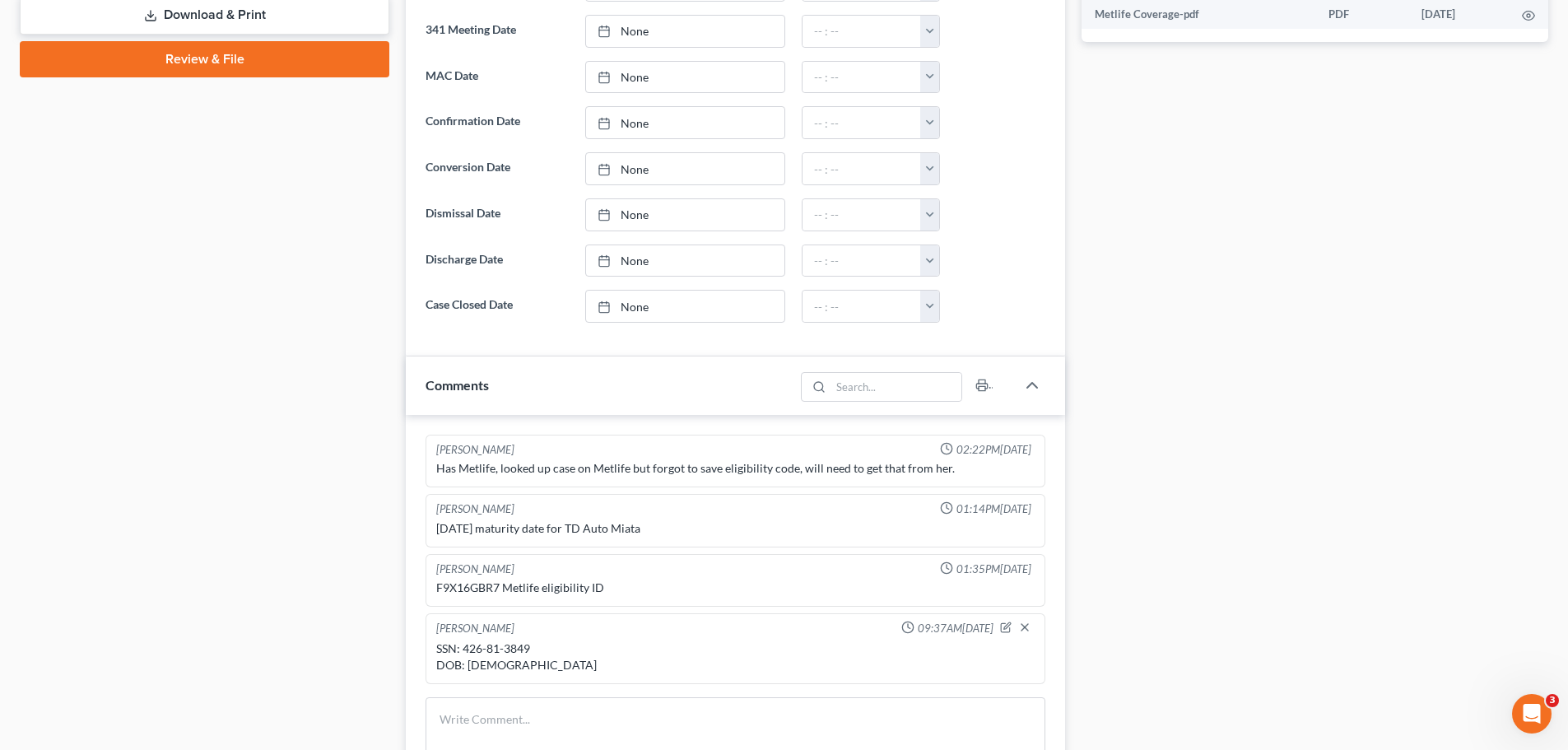
scroll to position [823, 0]
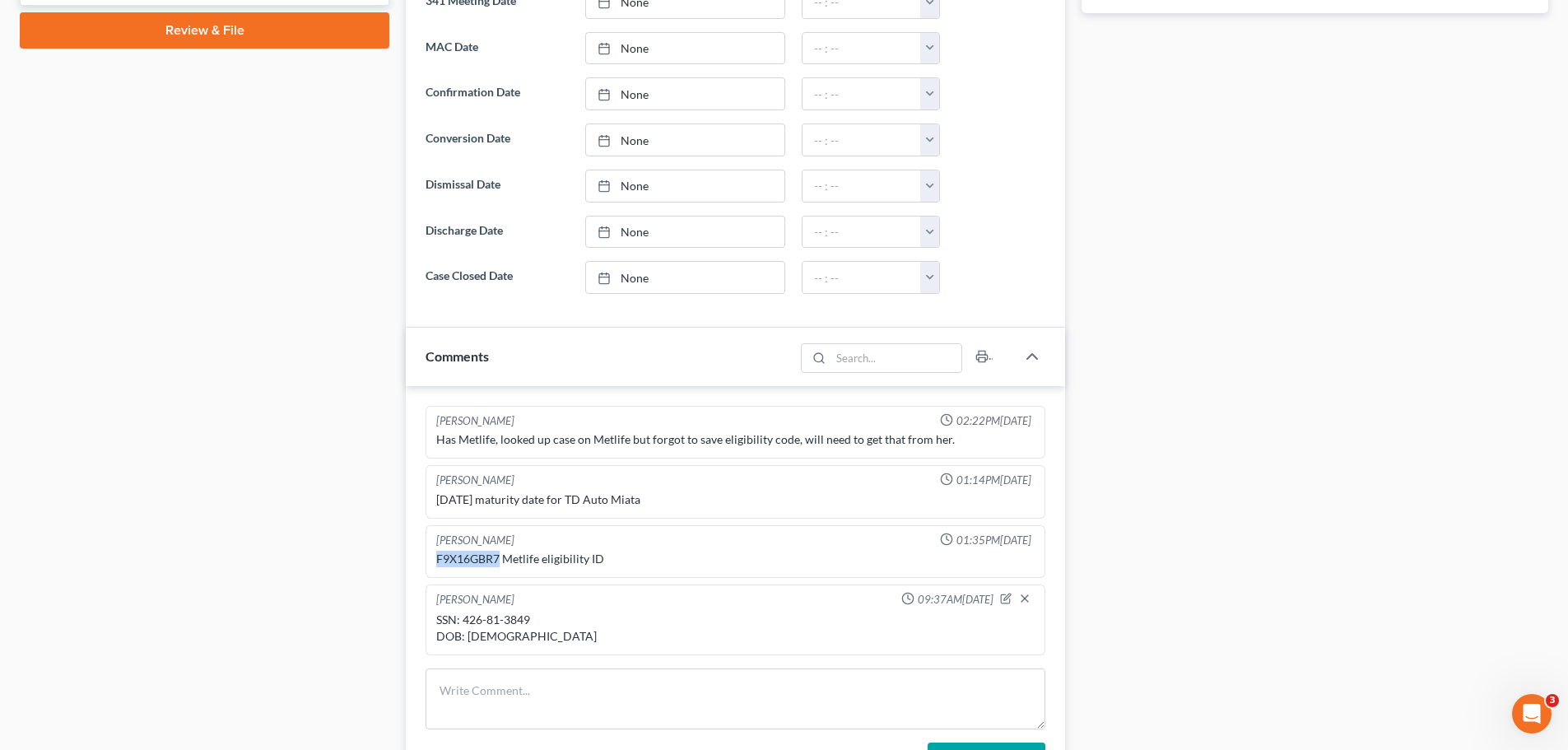
drag, startPoint x: 498, startPoint y: 559, endPoint x: 432, endPoint y: 561, distance: 66.0
click at [432, 561] on div "Ben D. Perry 01:35PM, 03/27/2025 F9X16GBR7 Metlife eligibility ID" at bounding box center [736, 552] width 620 height 53
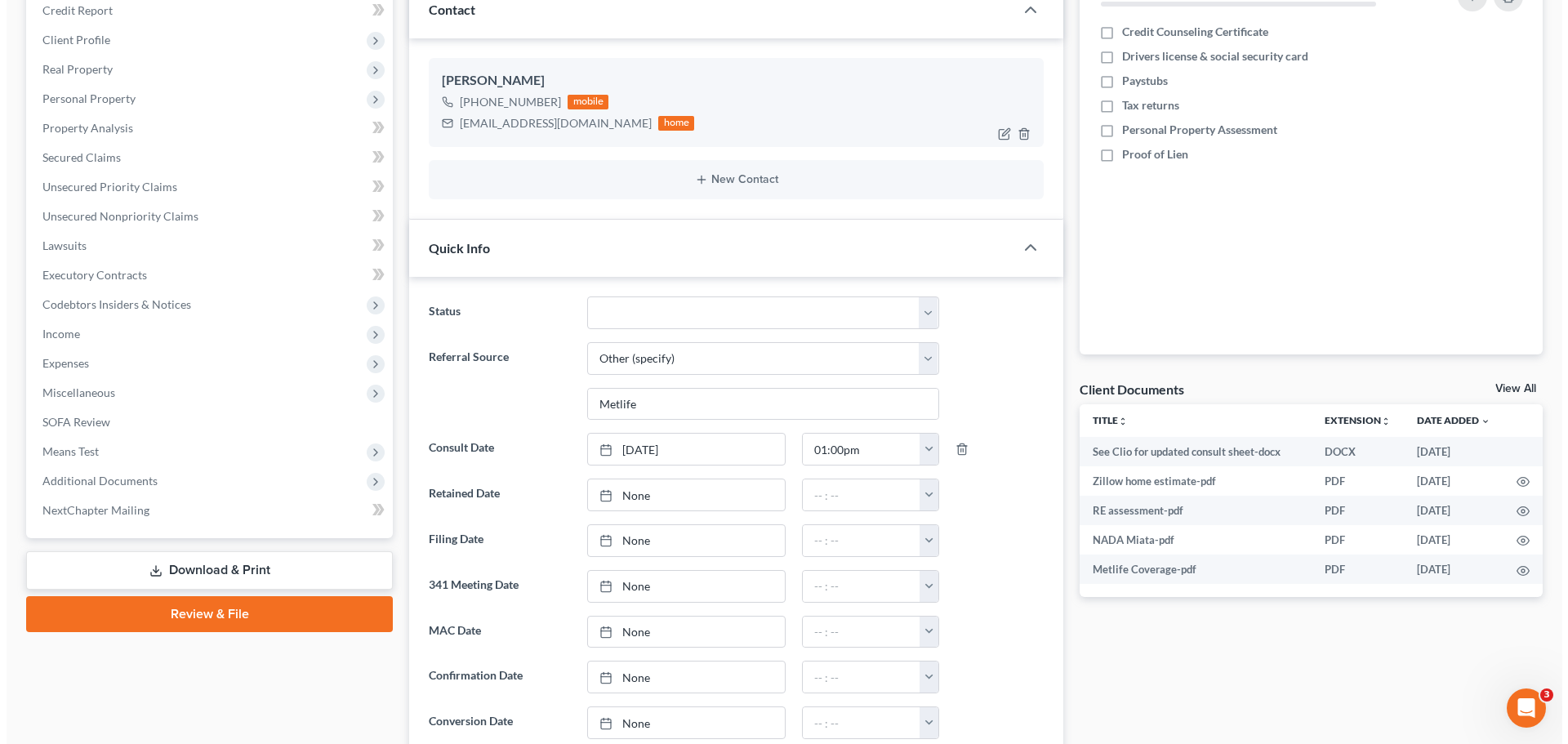
scroll to position [0, 0]
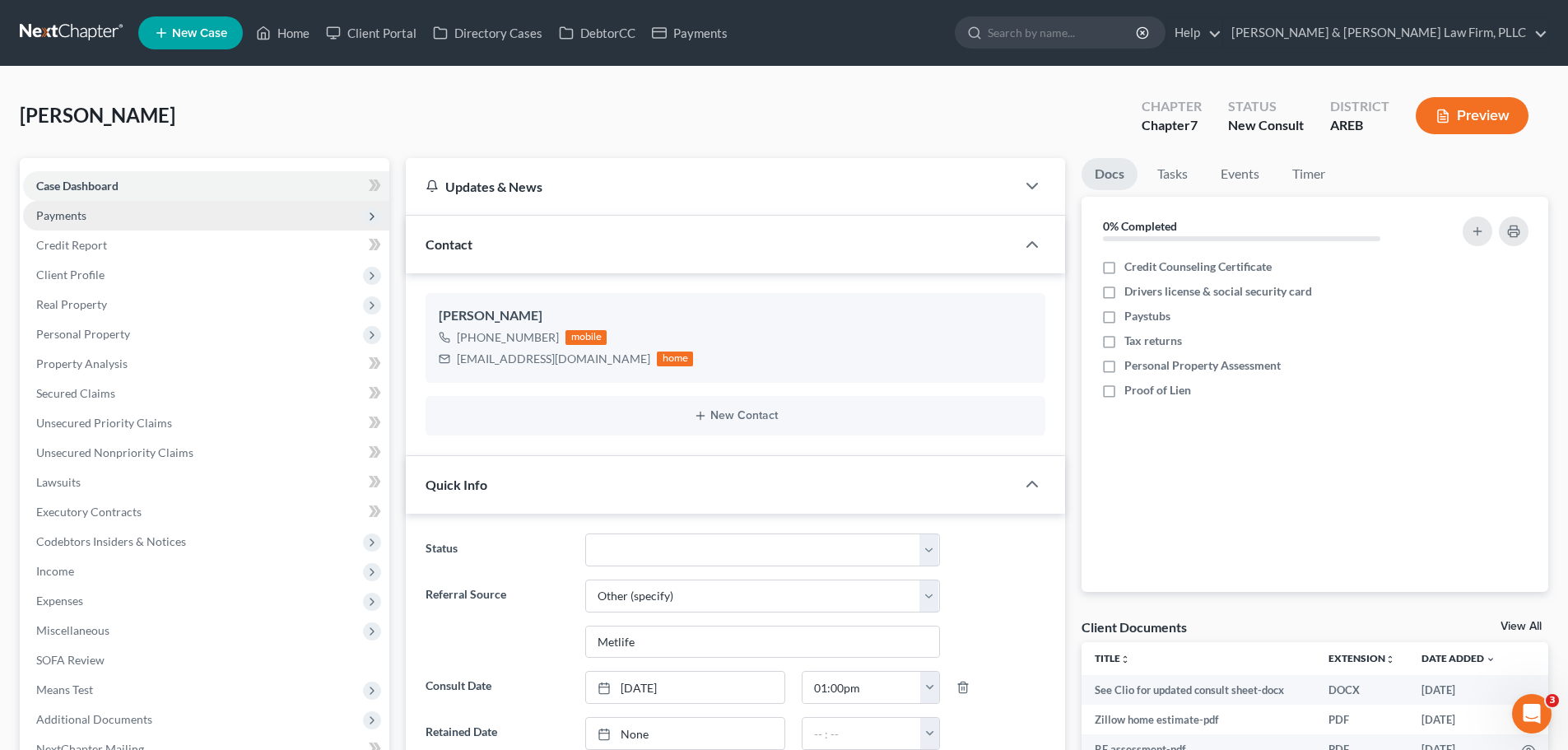
click at [157, 209] on span "Payments" at bounding box center [206, 216] width 366 height 29
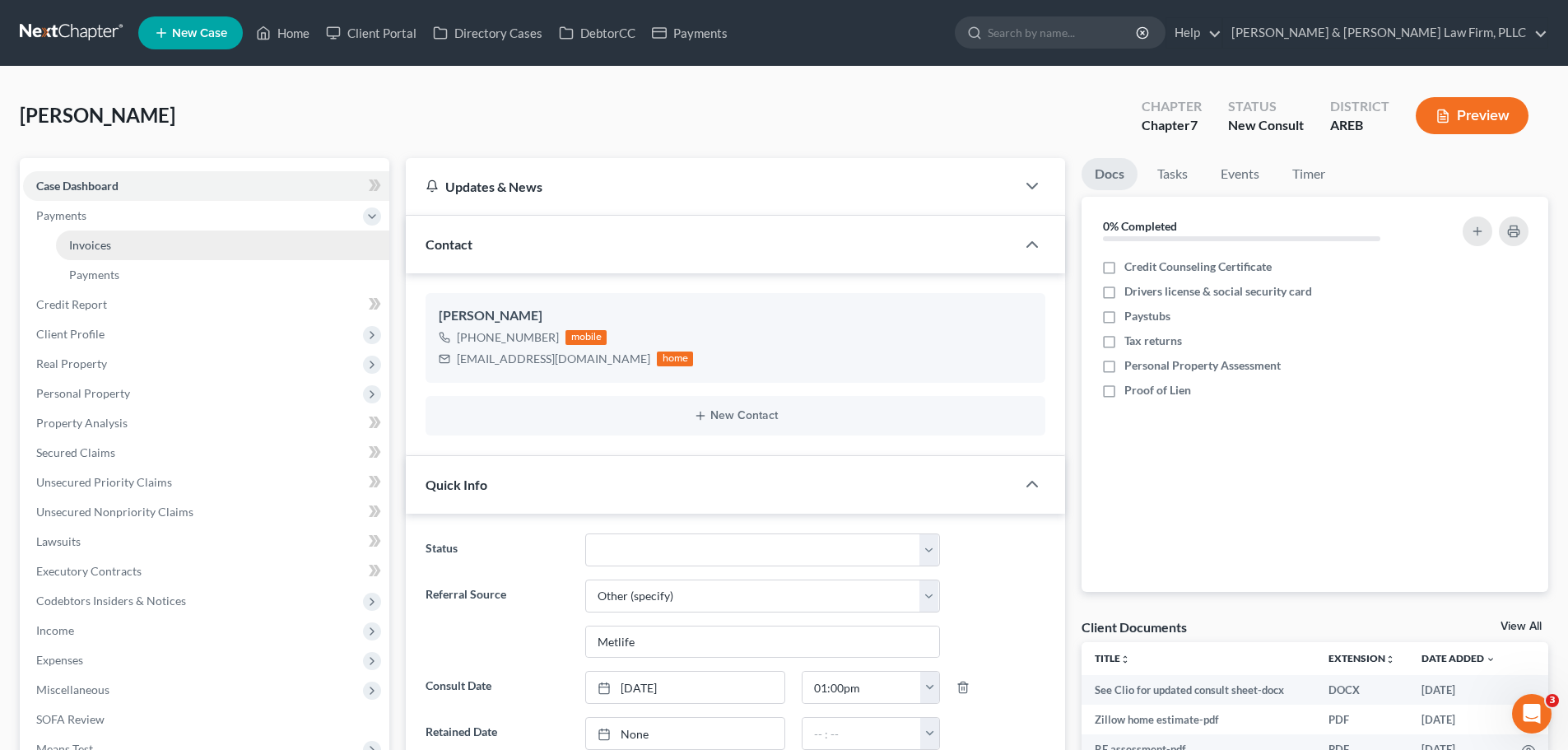
click at [153, 255] on link "Invoices" at bounding box center [222, 245] width 333 height 29
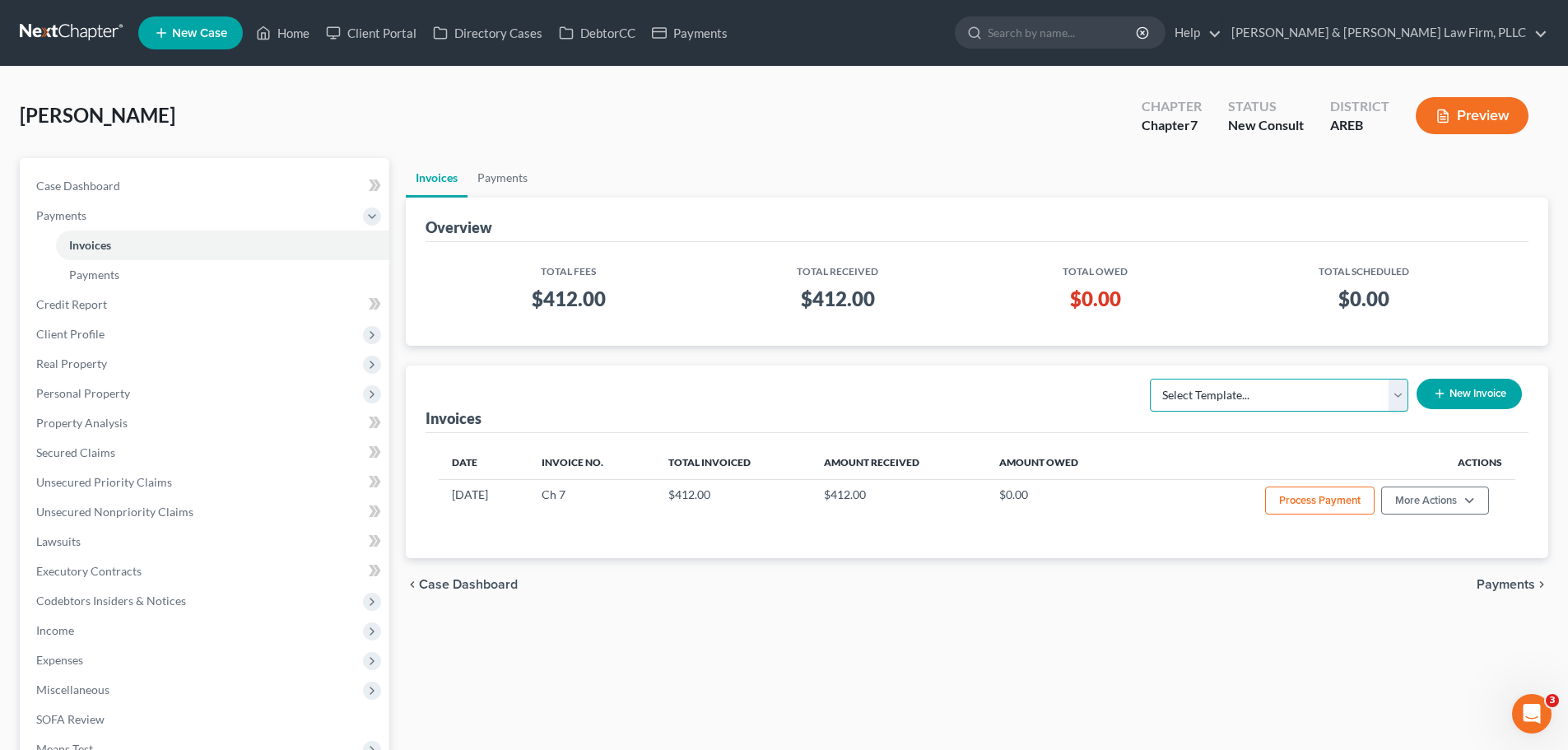
click at [1285, 399] on select "Select Template... Chapter 13 Bankruptcy - Individual Chapter 13 Bankruptcy - J…" at bounding box center [1279, 395] width 259 height 33
select select "6"
click at [1151, 379] on select "Select Template... Chapter 13 Bankruptcy - Individual Chapter 13 Bankruptcy - J…" at bounding box center [1279, 395] width 259 height 33
click at [1455, 401] on button "New Invoice" at bounding box center [1469, 393] width 105 height 30
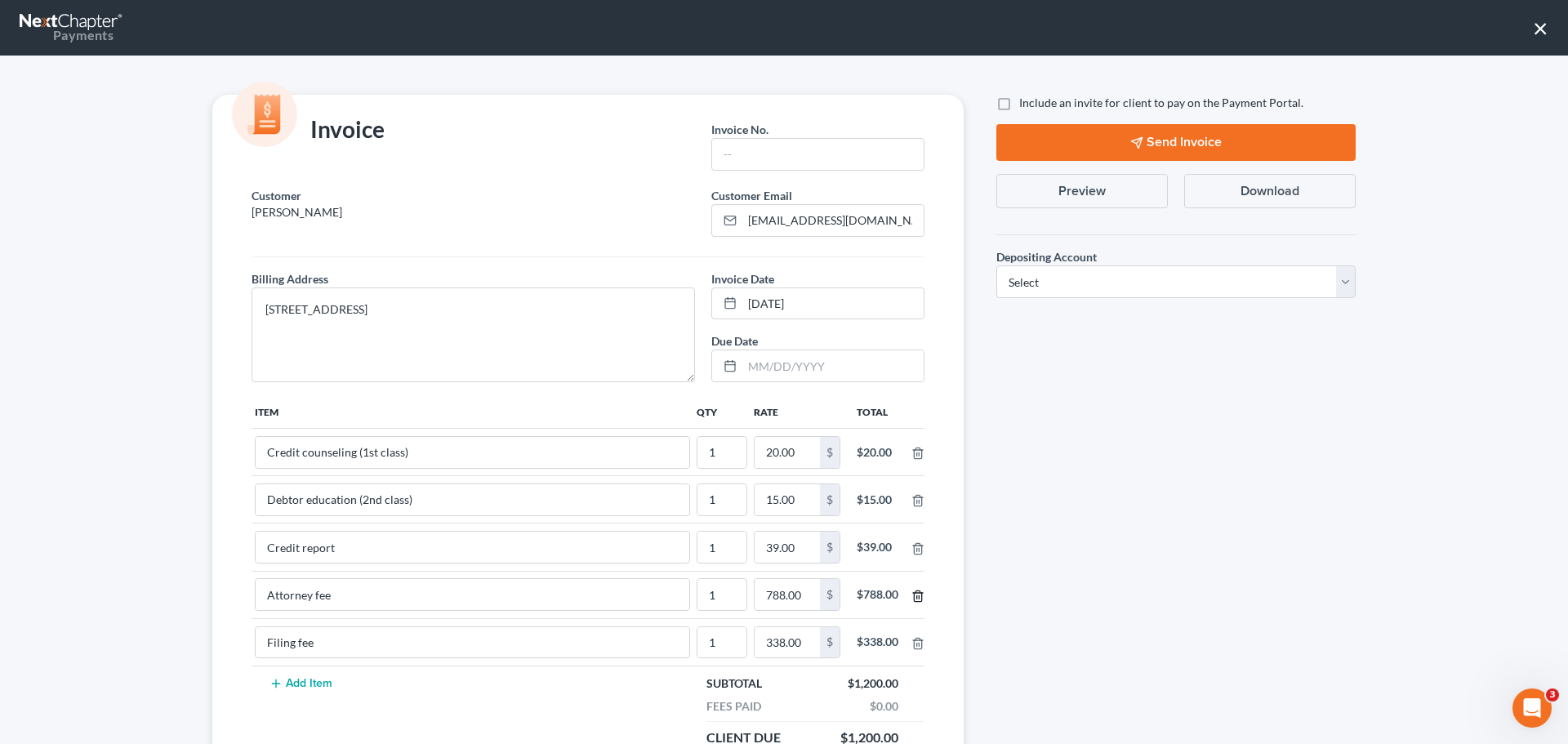
click at [911, 594] on icon "button" at bounding box center [917, 596] width 13 height 13
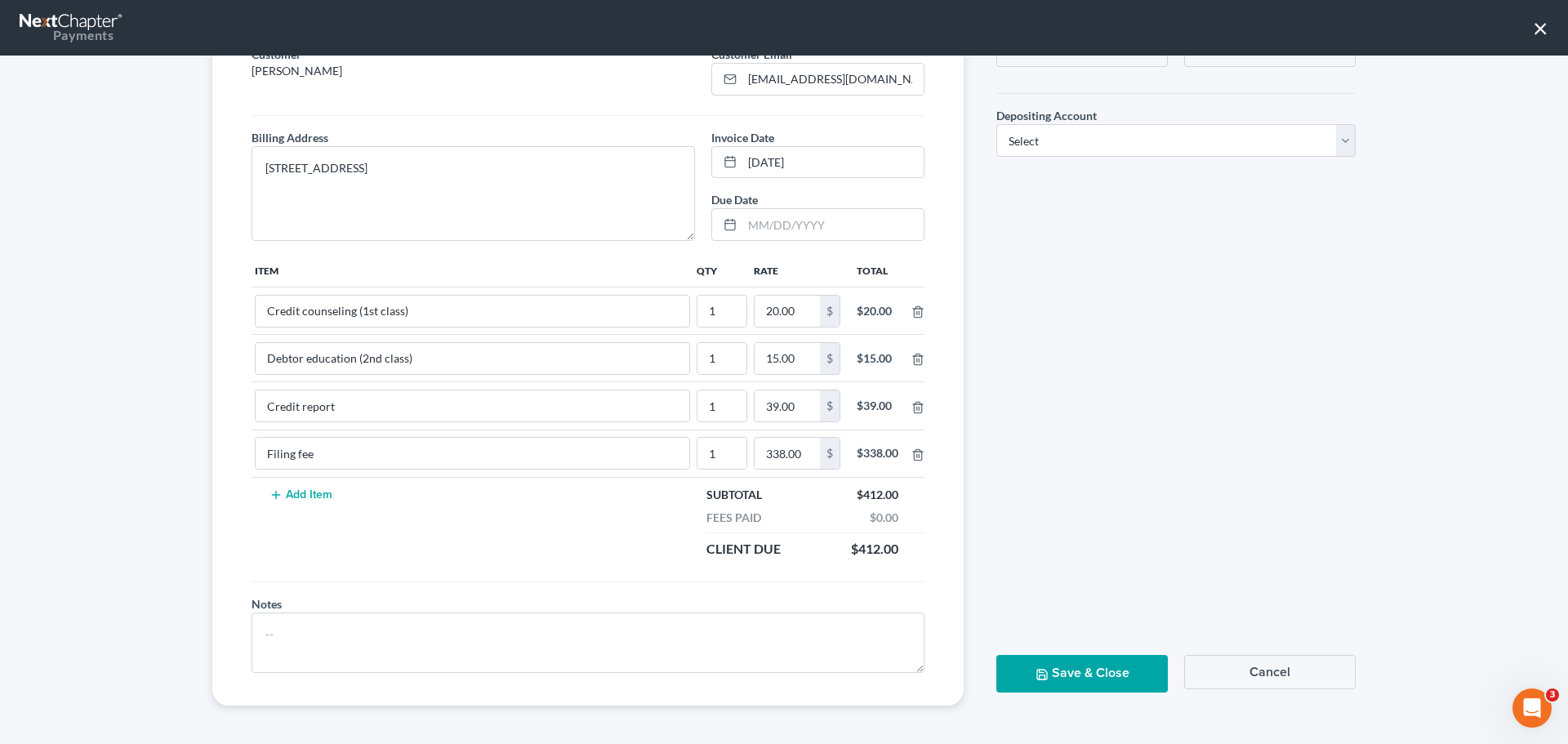
scroll to position [142, 0]
click at [1050, 667] on button "Save & Close" at bounding box center [1082, 672] width 172 height 36
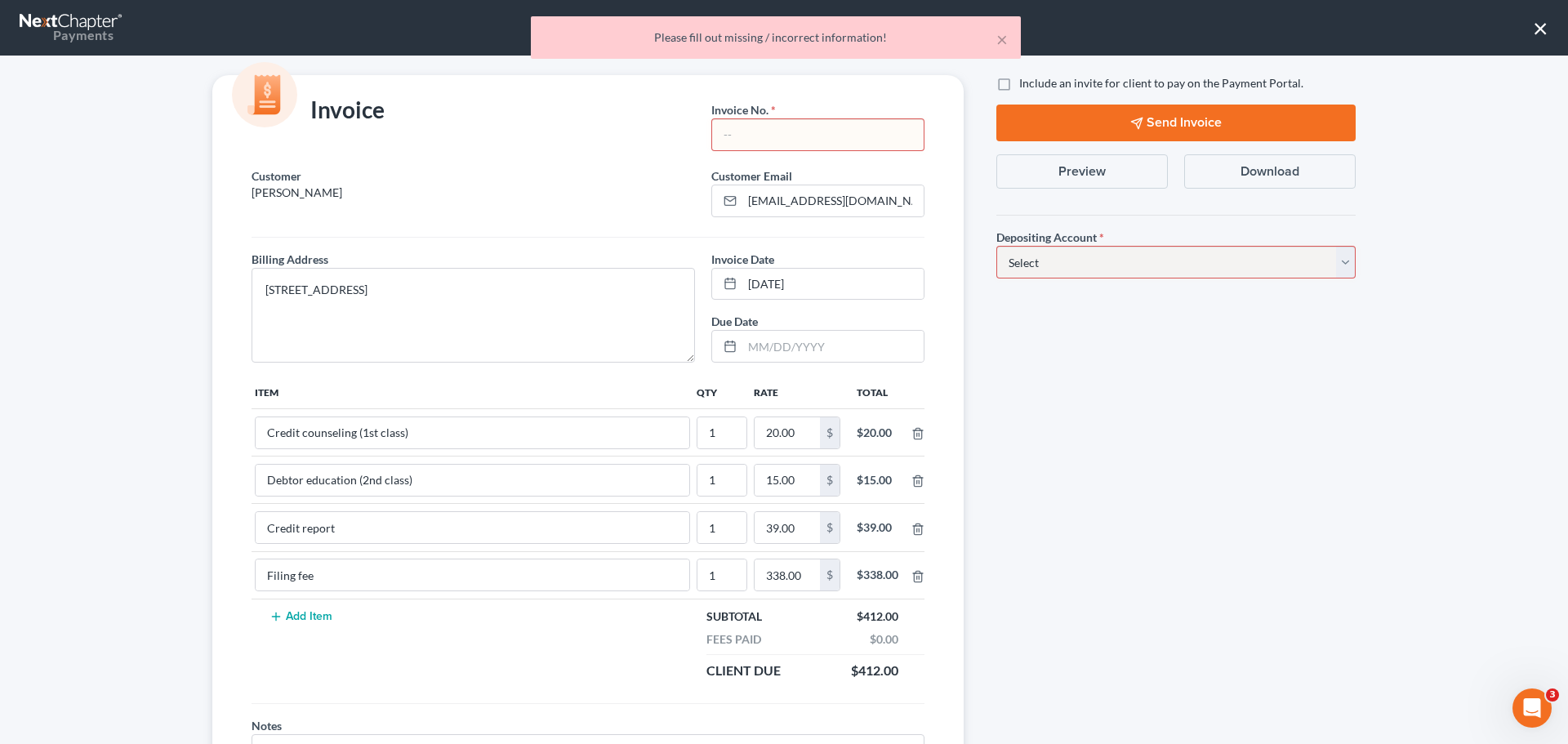
scroll to position [0, 0]
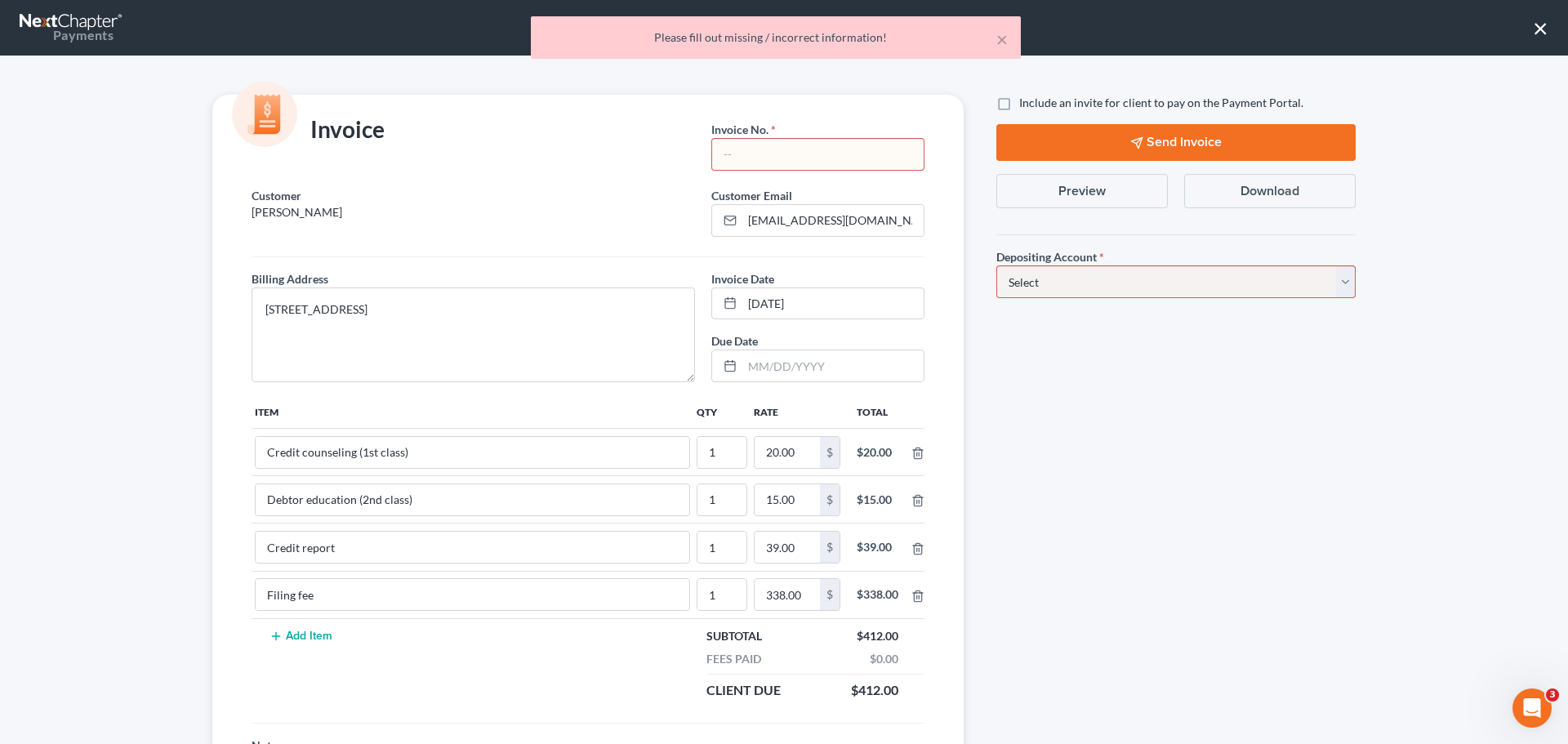
click at [743, 142] on input "text" at bounding box center [818, 154] width 211 height 31
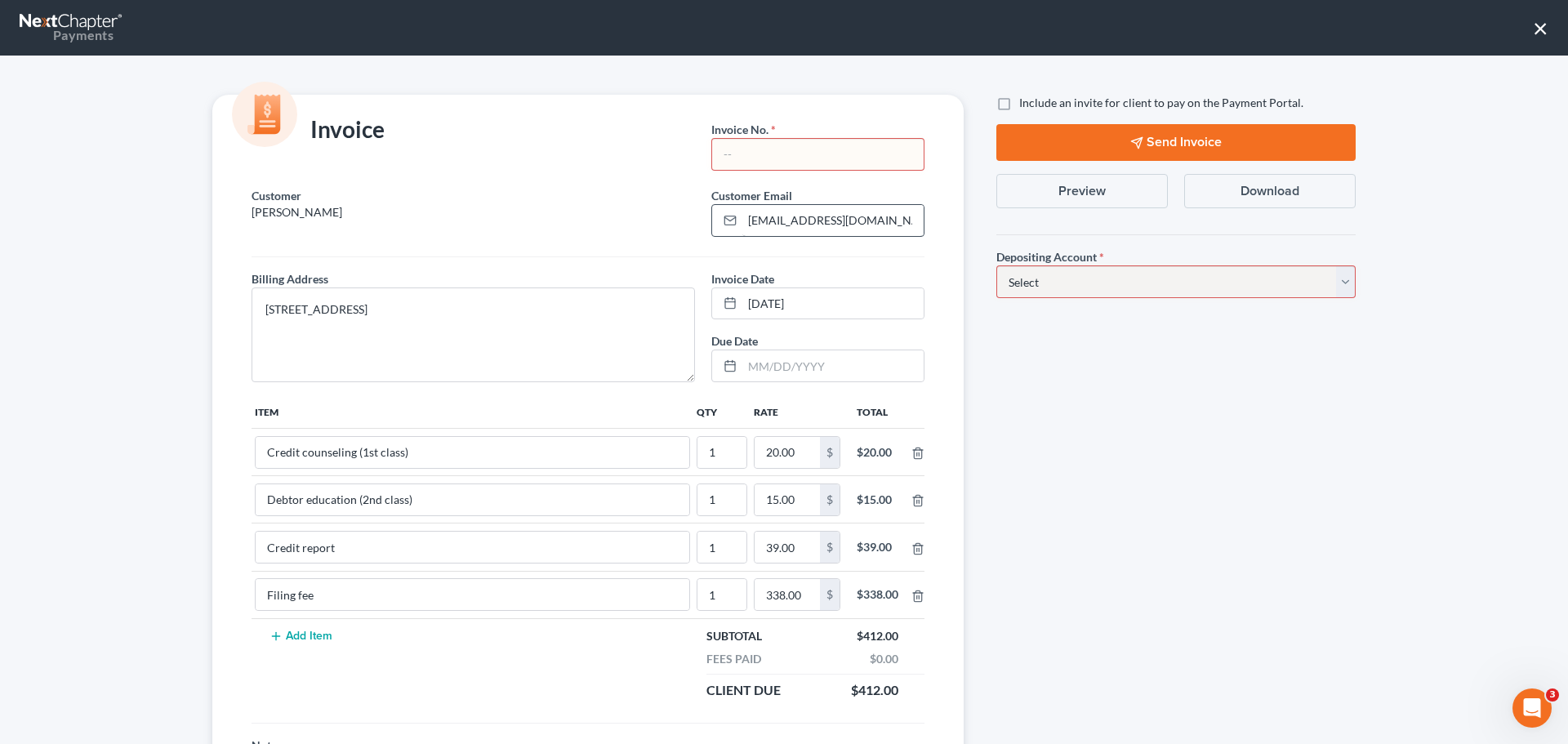
type input "Ch 7"
click at [1013, 292] on select "Select Operation Trust" at bounding box center [1176, 281] width 359 height 33
select select "1"
click at [996, 265] on select "Select Operation Trust" at bounding box center [1176, 281] width 359 height 33
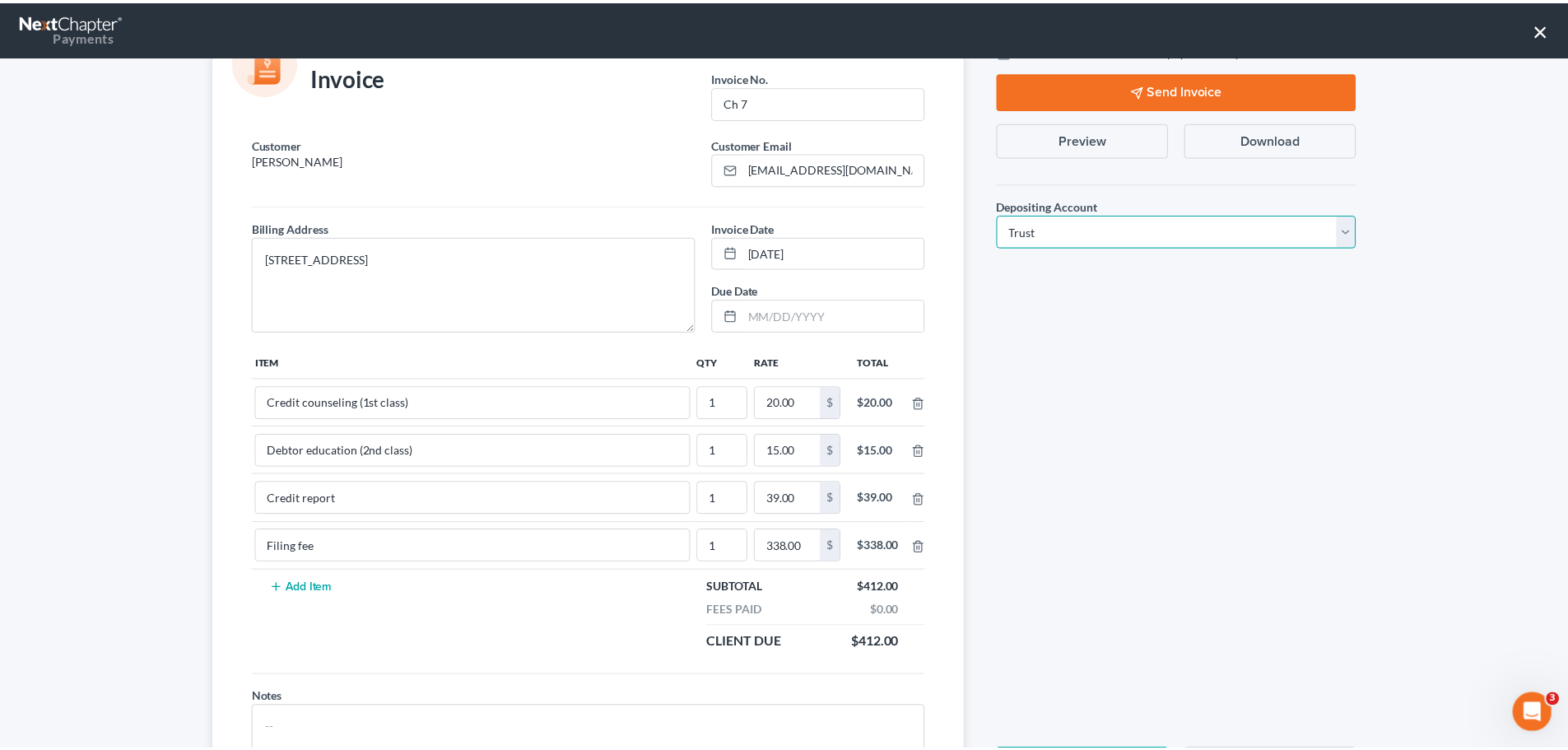
scroll to position [144, 0]
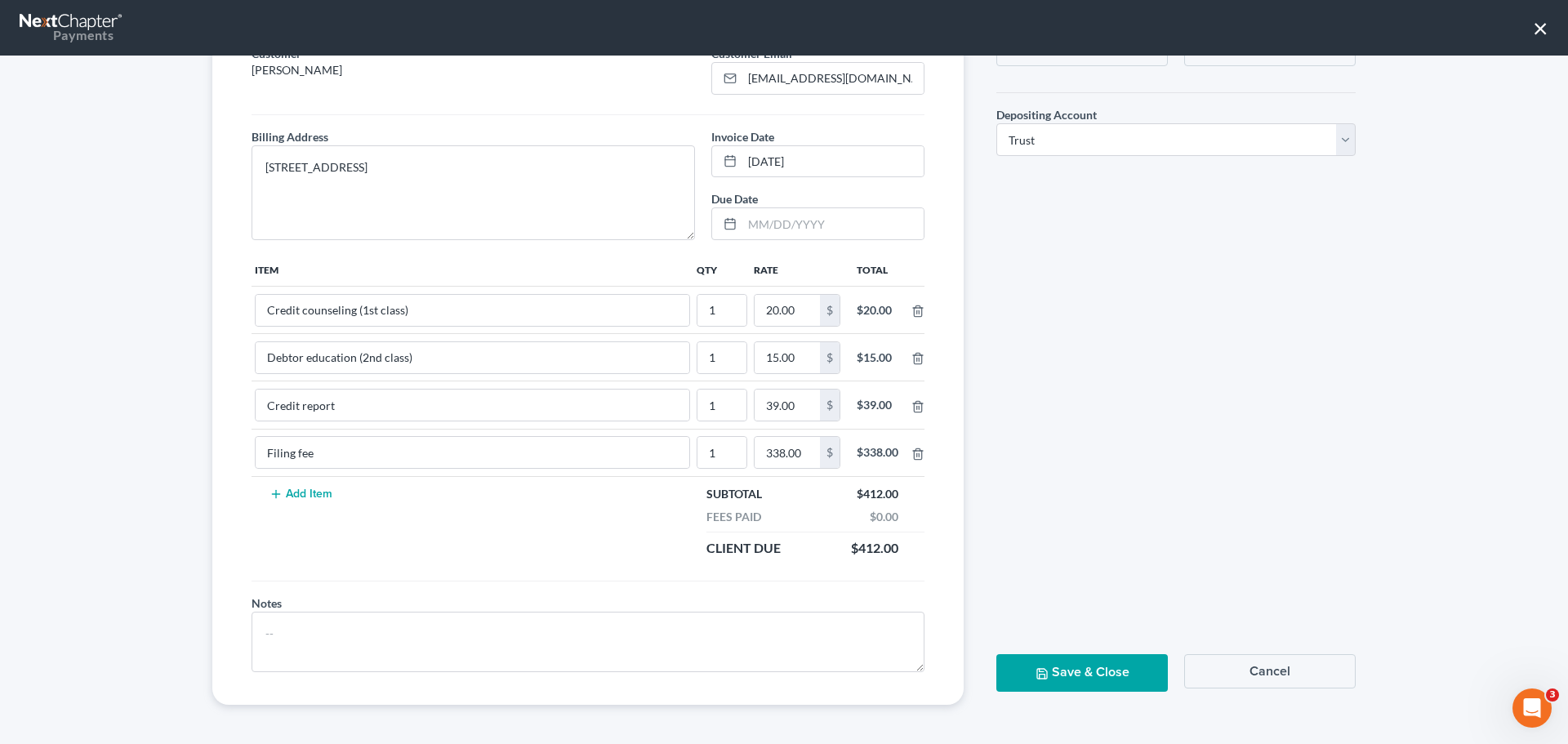
click at [1039, 667] on icon "button" at bounding box center [1042, 673] width 13 height 13
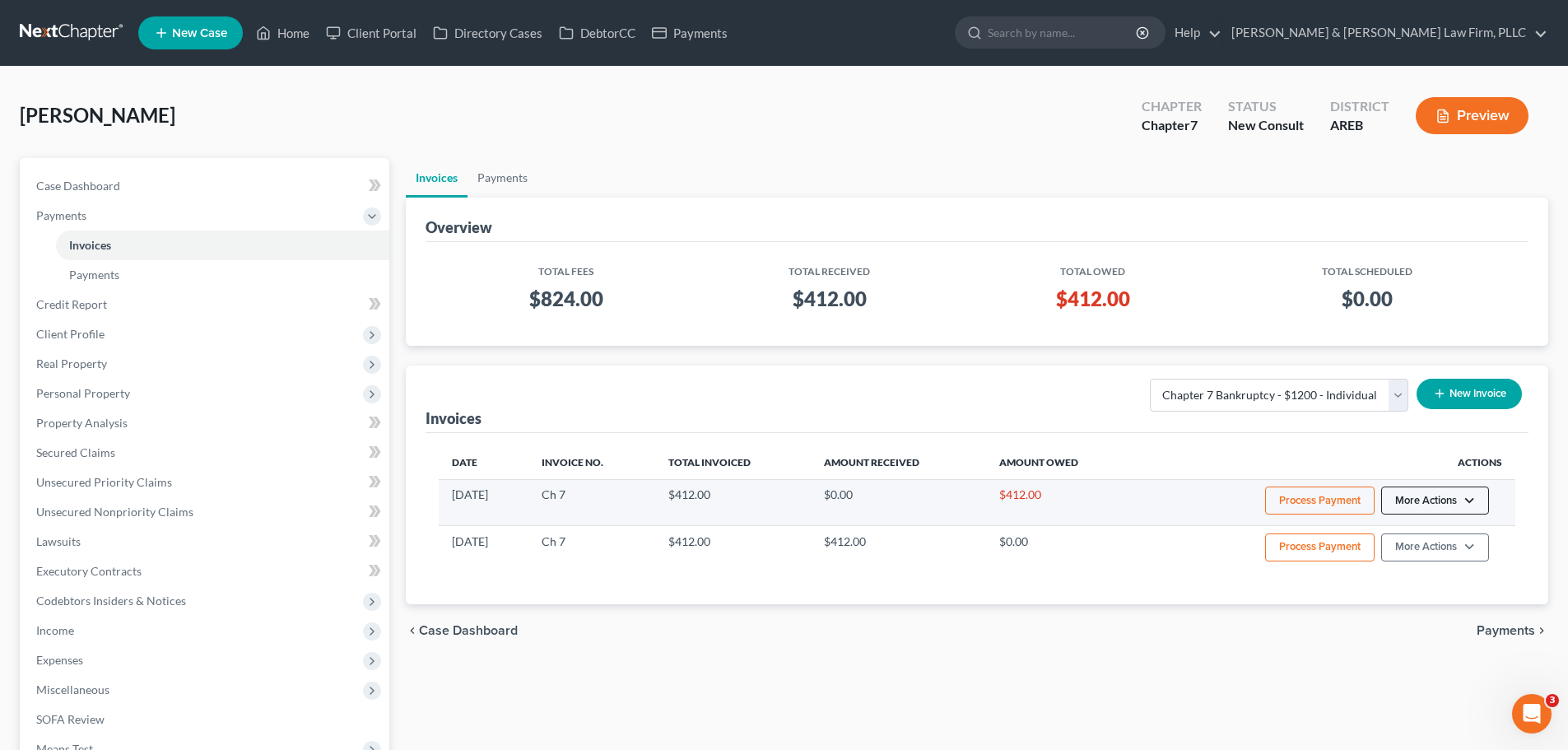
click at [1466, 495] on button "More Actions" at bounding box center [1435, 500] width 108 height 28
click at [1425, 589] on link "Delete" at bounding box center [1457, 590] width 193 height 28
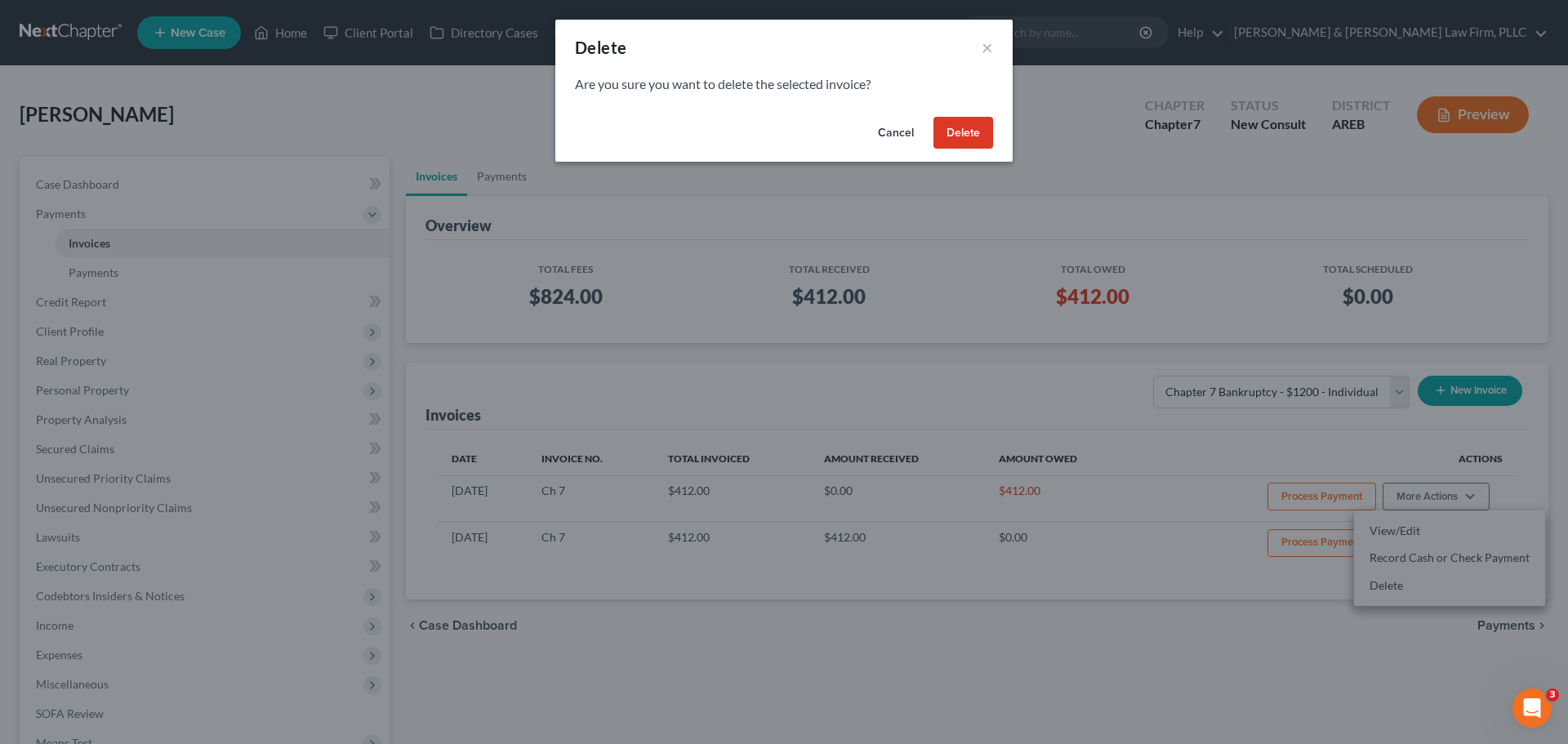
click at [974, 134] on button "Delete" at bounding box center [963, 133] width 60 height 33
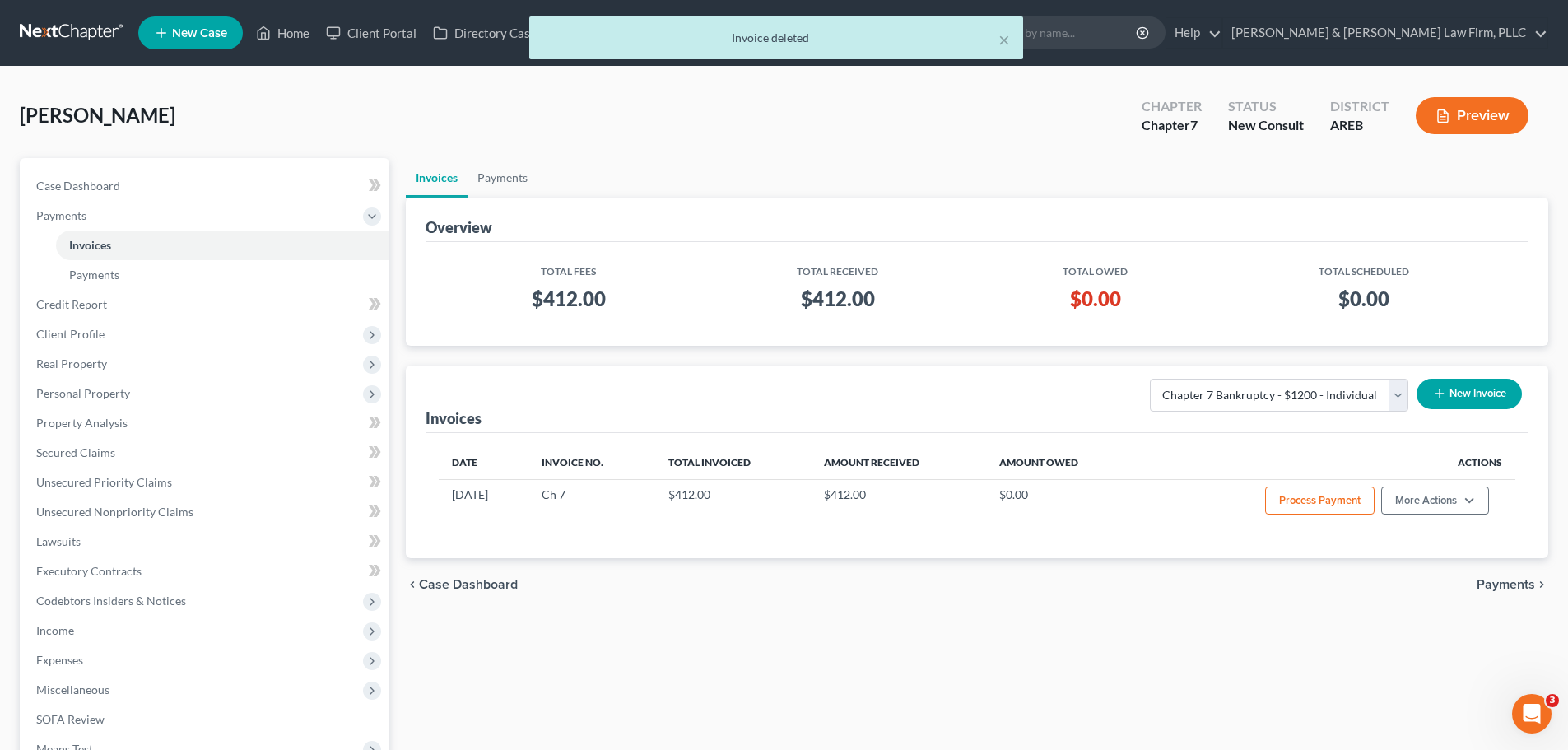
click at [274, 43] on div "× Invoice deleted" at bounding box center [776, 42] width 1568 height 51
click at [274, 28] on div "× Invoice deleted" at bounding box center [776, 42] width 1568 height 51
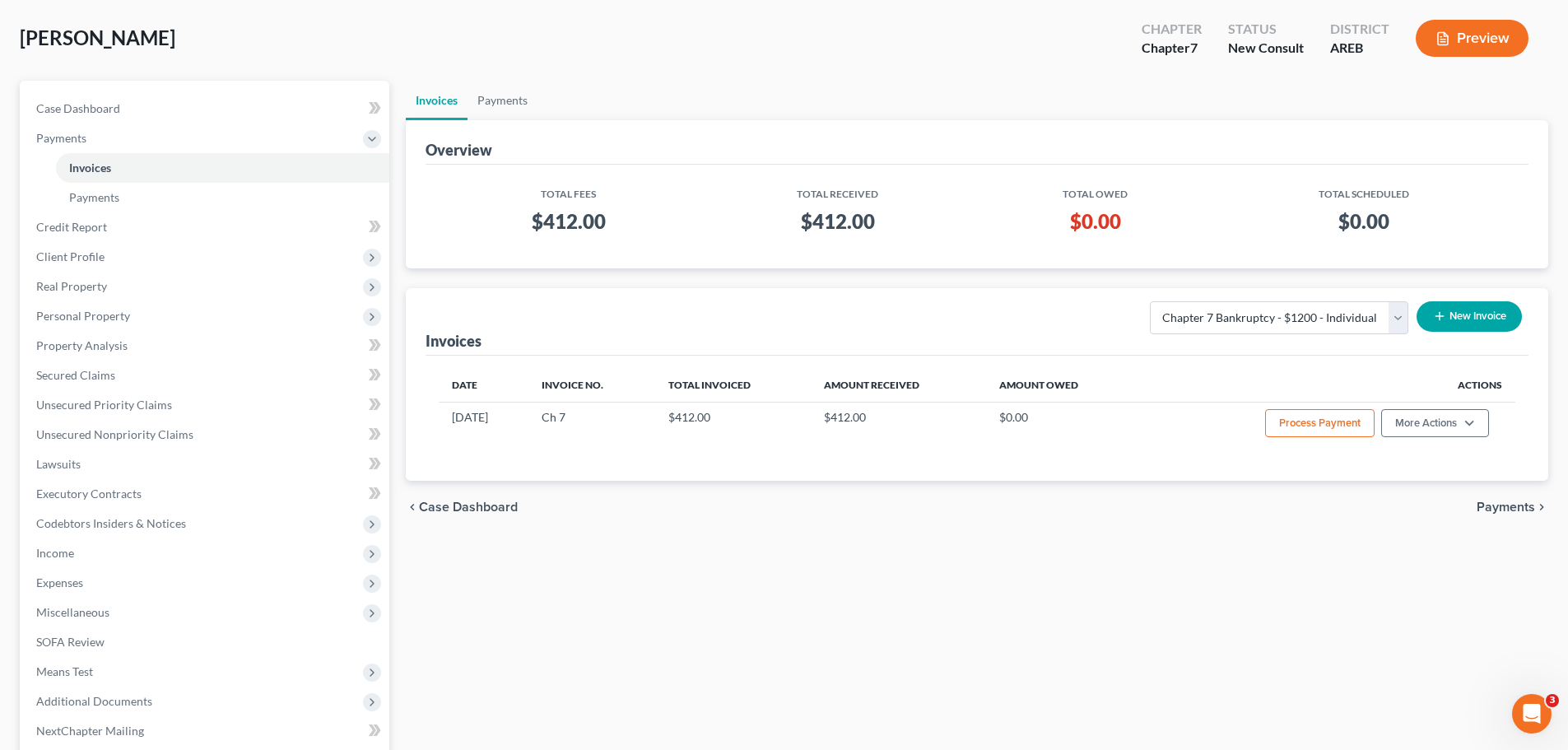
scroll to position [0, 0]
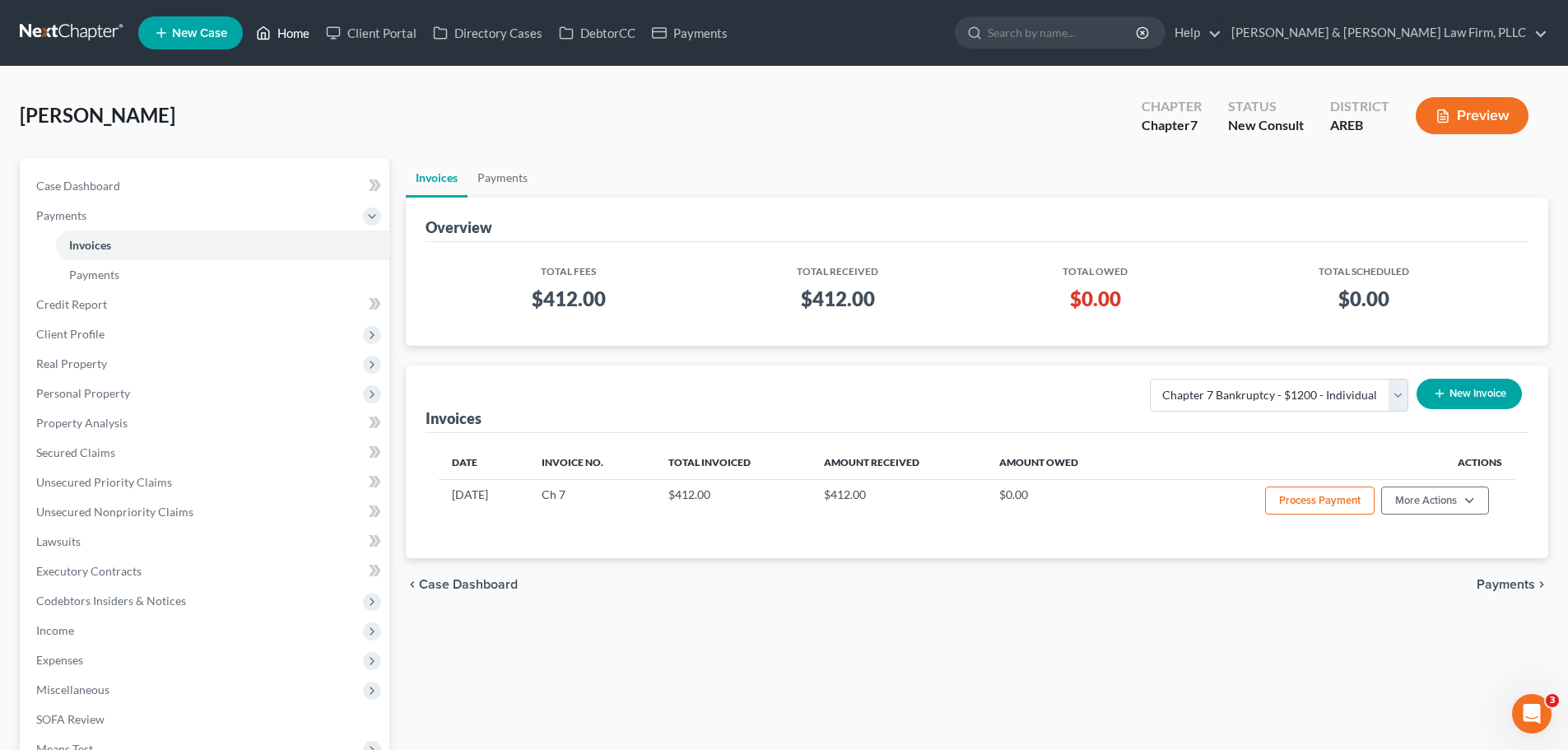
click at [271, 32] on icon at bounding box center [263, 33] width 15 height 20
